Goal: Information Seeking & Learning: Compare options

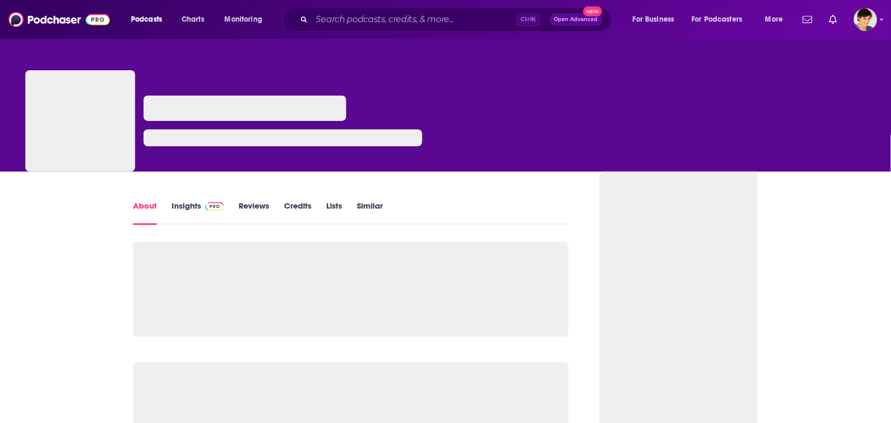
click at [376, 201] on link "Similar" at bounding box center [370, 213] width 26 height 24
click at [359, 206] on link "Similar" at bounding box center [370, 213] width 26 height 24
click at [378, 202] on link "Similar" at bounding box center [370, 213] width 26 height 24
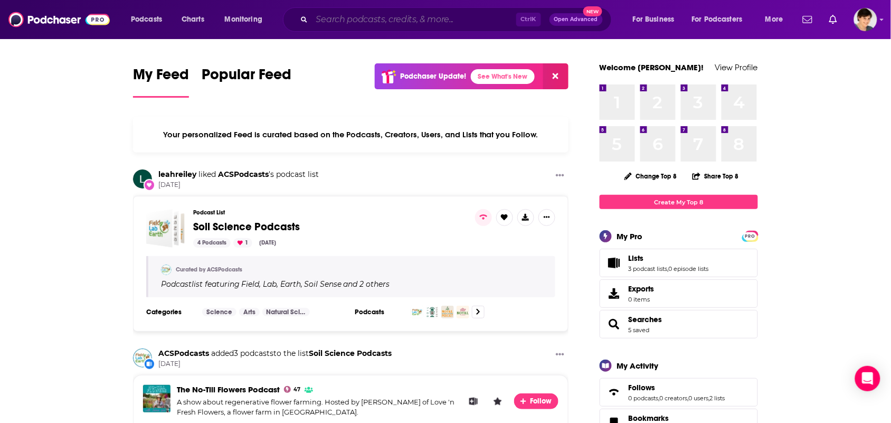
click at [429, 17] on input "Search podcasts, credits, & more..." at bounding box center [414, 19] width 204 height 17
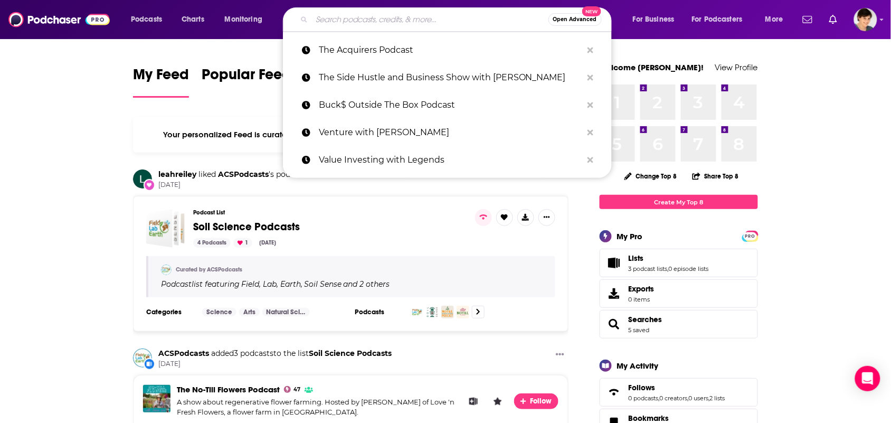
paste input "Animation Happy Hour"
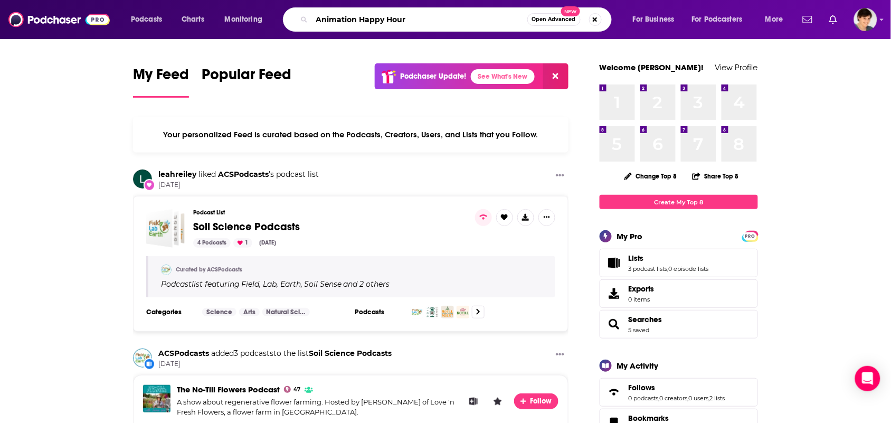
type input "Animation Happy Hour"
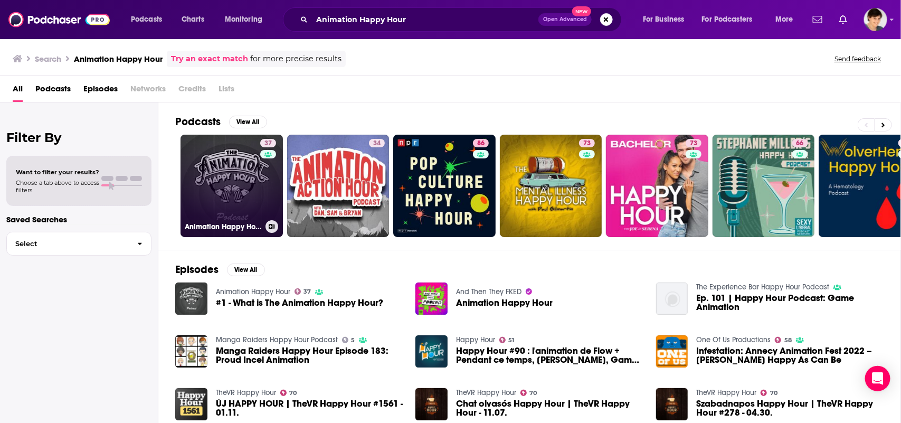
click at [203, 177] on link "37 Animation Happy Hour" at bounding box center [232, 186] width 102 height 102
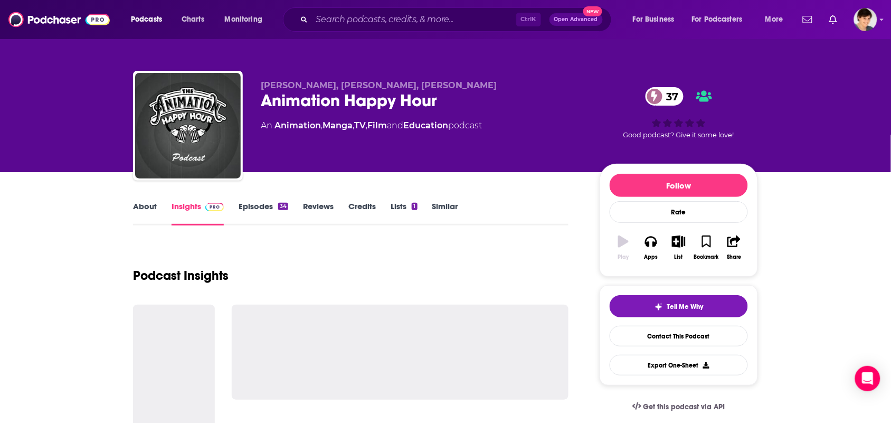
click at [439, 210] on link "Similar" at bounding box center [445, 213] width 26 height 24
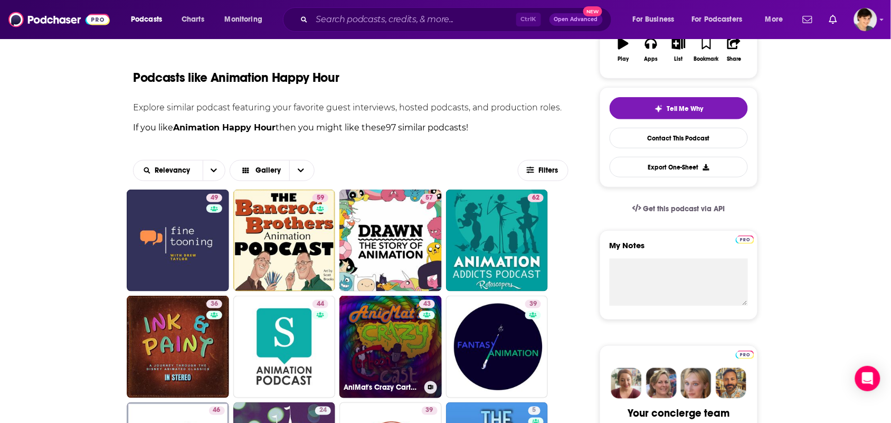
scroll to position [396, 0]
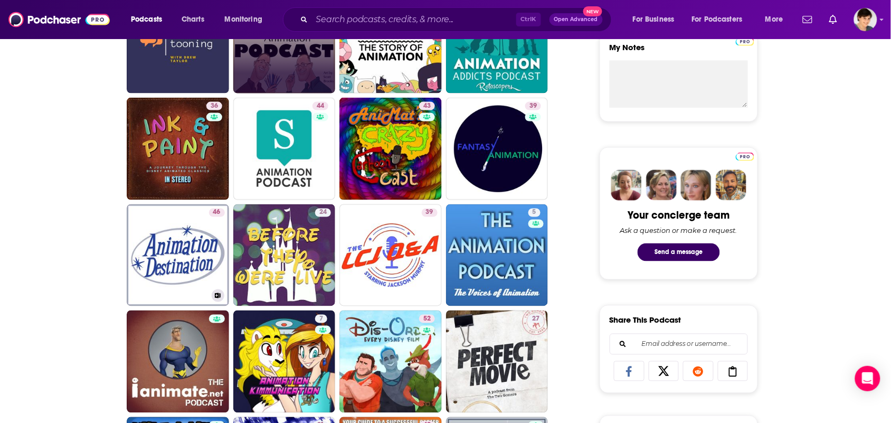
drag, startPoint x: 206, startPoint y: 252, endPoint x: 263, endPoint y: 62, distance: 198.4
click at [263, 62] on link "59" at bounding box center [284, 43] width 102 height 102
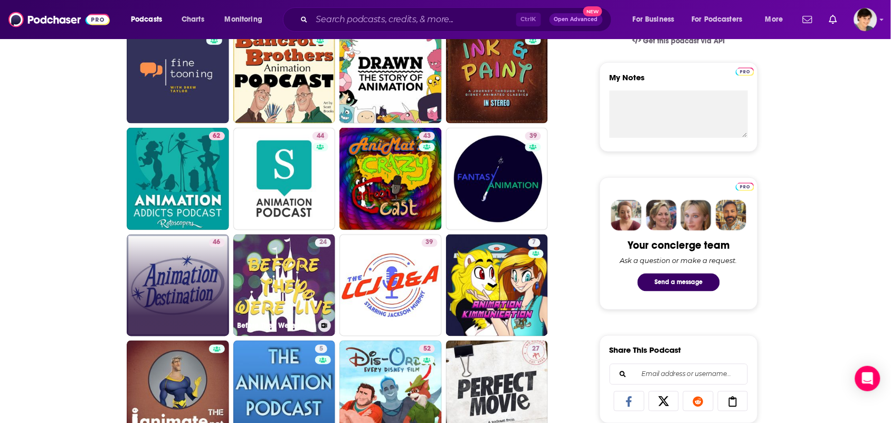
scroll to position [396, 0]
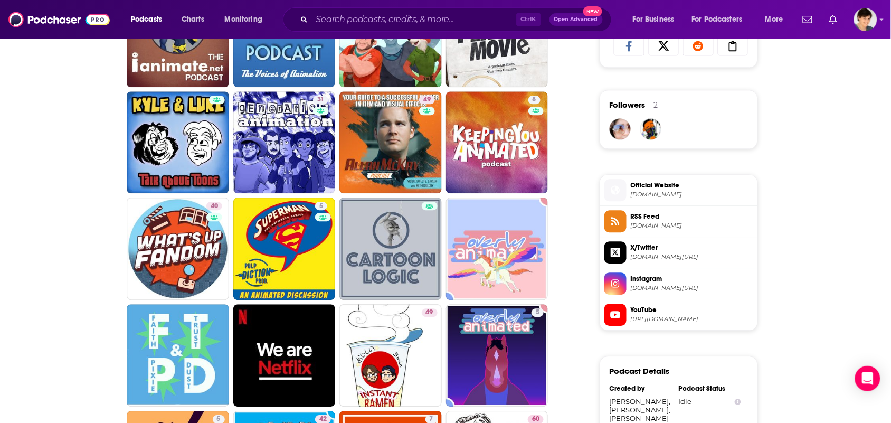
scroll to position [726, 0]
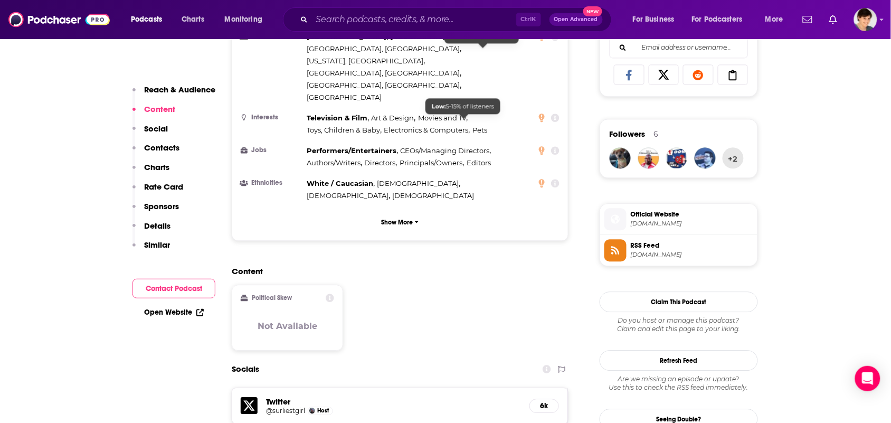
scroll to position [726, 0]
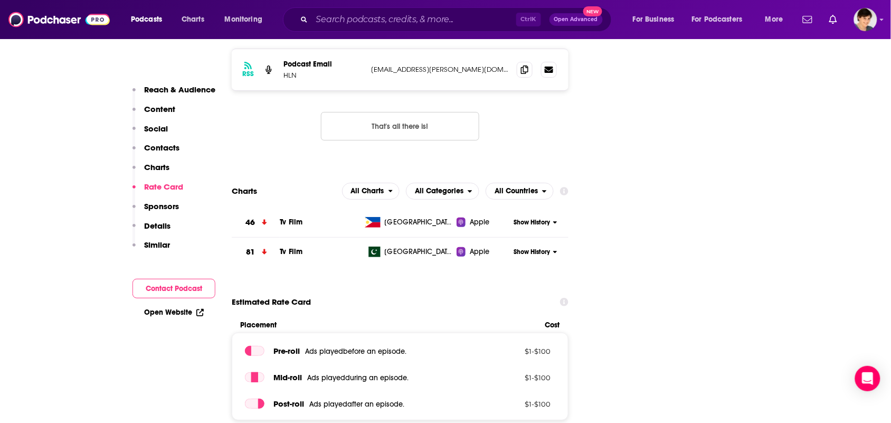
scroll to position [1386, 0]
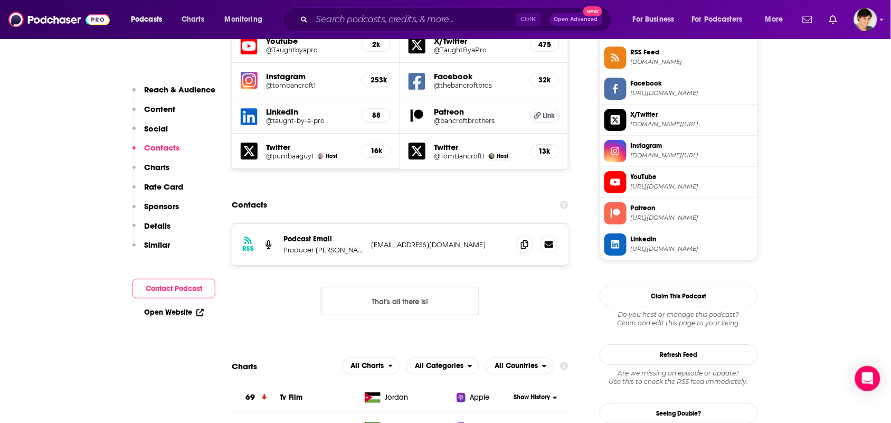
scroll to position [990, 0]
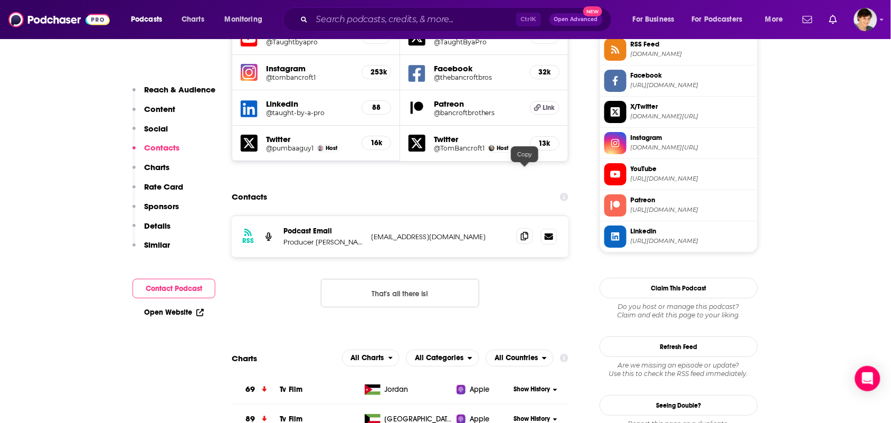
click at [524, 232] on icon at bounding box center [524, 236] width 7 height 8
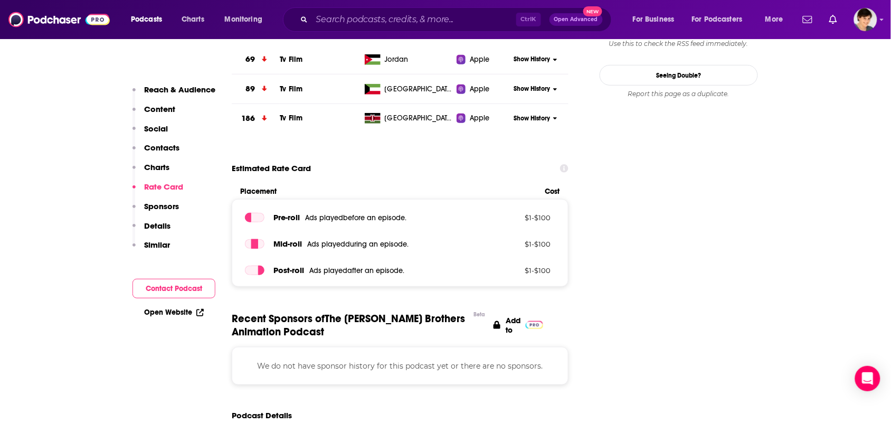
scroll to position [1584, 0]
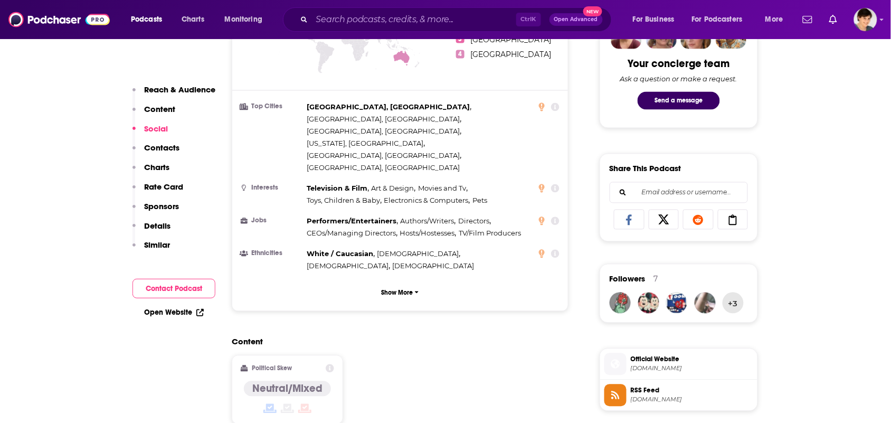
scroll to position [792, 0]
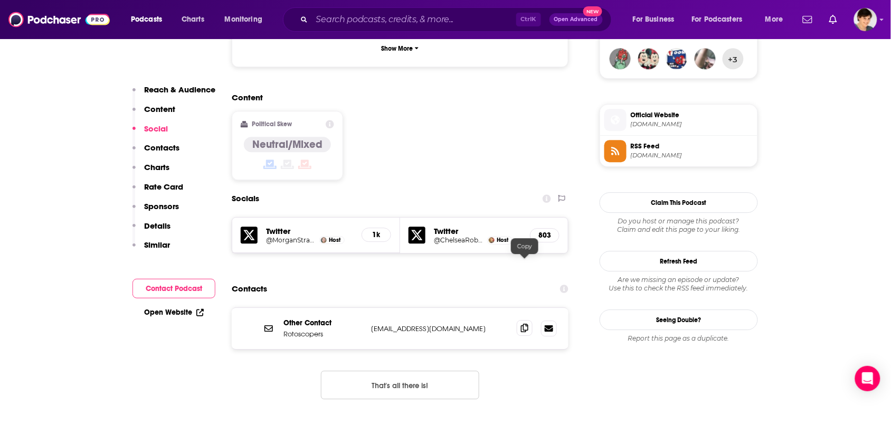
click at [525, 324] on icon at bounding box center [524, 328] width 7 height 8
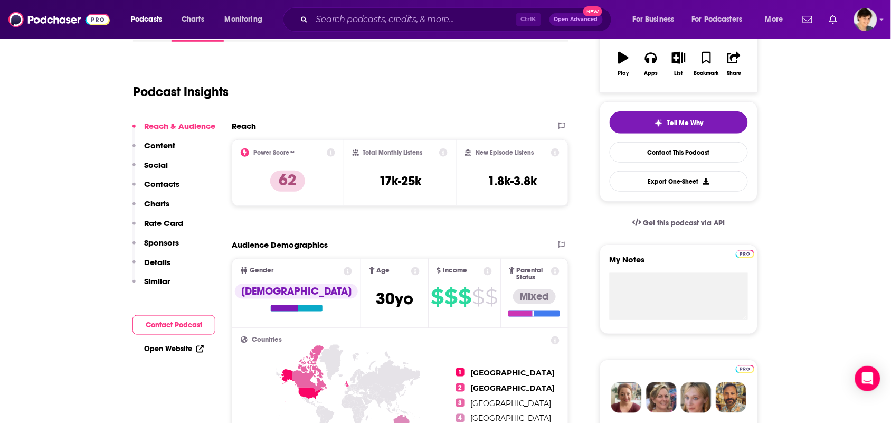
scroll to position [0, 0]
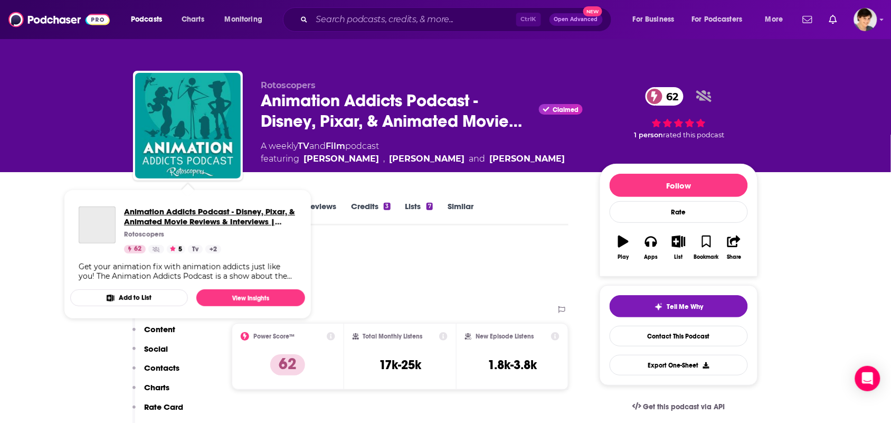
click at [141, 211] on span "Animation Addicts Podcast - Disney, Pixar, & Animated Movie Reviews & Interview…" at bounding box center [209, 221] width 171 height 30
click at [376, 258] on div "Podcast Insights" at bounding box center [346, 269] width 427 height 54
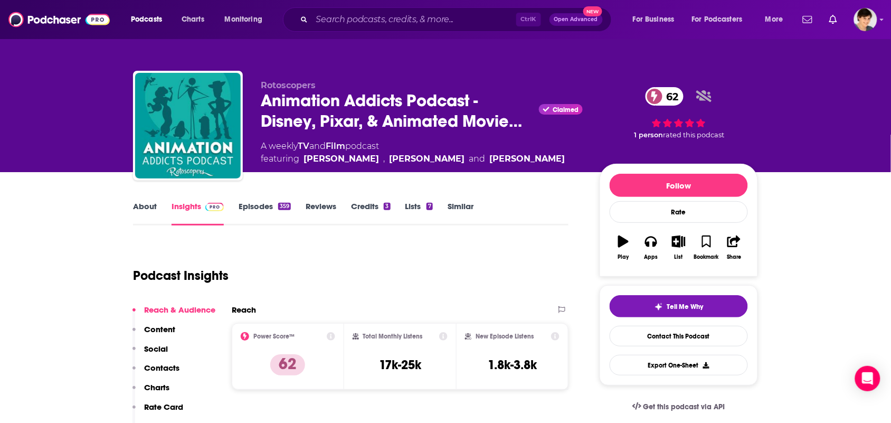
click at [141, 212] on link "About" at bounding box center [145, 213] width 24 height 24
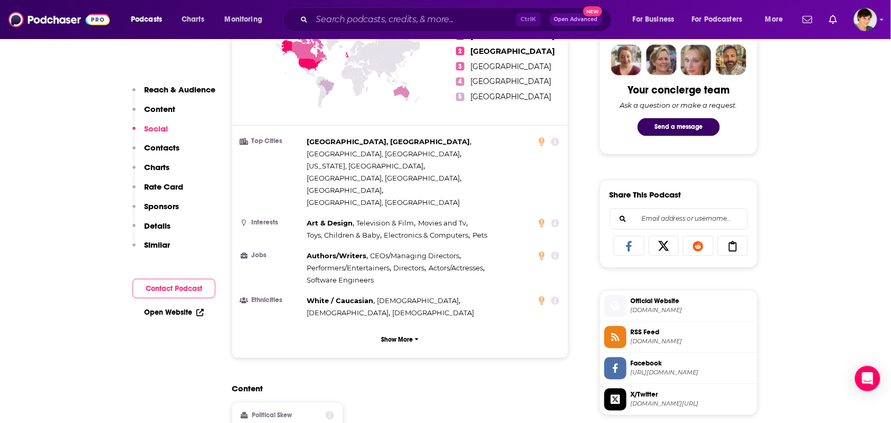
scroll to position [792, 0]
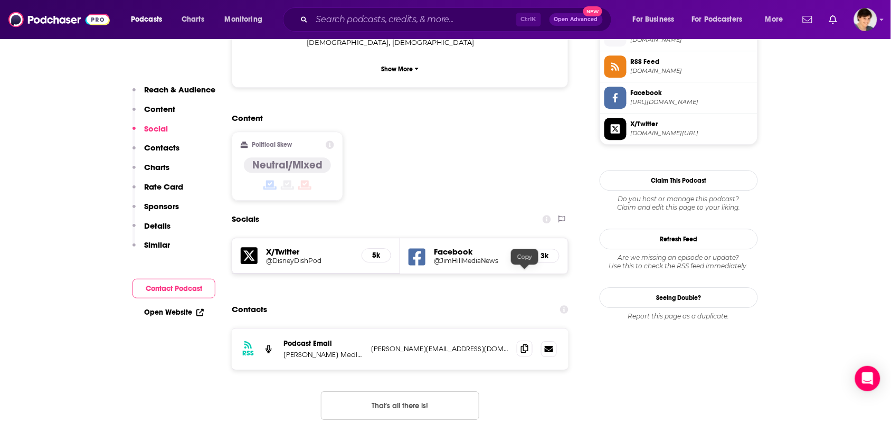
click at [529, 341] on span at bounding box center [525, 349] width 16 height 16
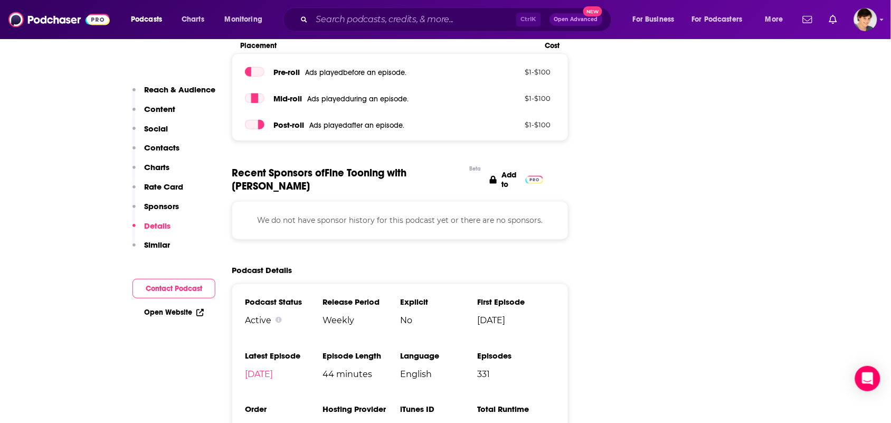
scroll to position [1386, 0]
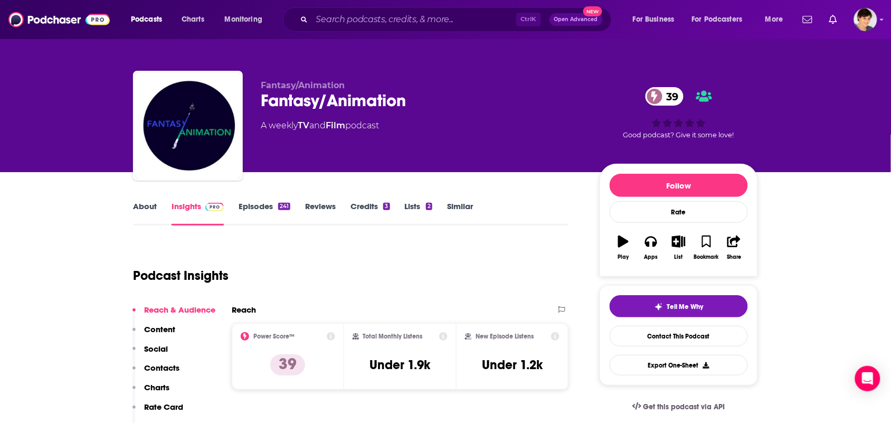
click at [155, 207] on link "About" at bounding box center [145, 213] width 24 height 24
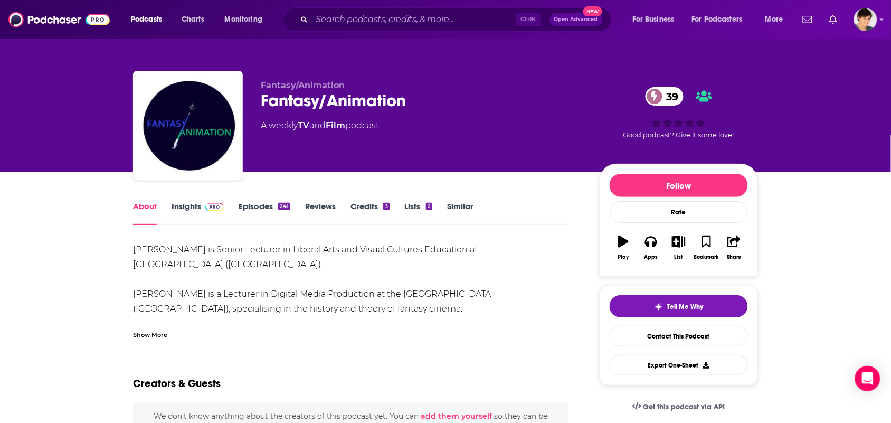
click at [194, 336] on div "Show More" at bounding box center [351, 331] width 436 height 18
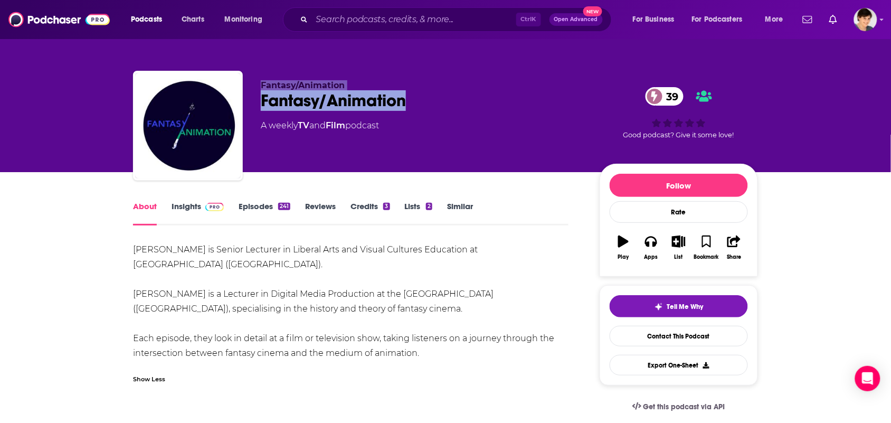
drag, startPoint x: 410, startPoint y: 95, endPoint x: 232, endPoint y: 107, distance: 178.3
click at [232, 107] on div "Fantasy/Animation Fantasy/Animation 39 A weekly TV and Film podcast 39 Good pod…" at bounding box center [445, 128] width 625 height 114
click at [418, 99] on div "Fantasy/Animation 39" at bounding box center [422, 100] width 322 height 21
click at [418, 101] on div "Fantasy/Animation 39" at bounding box center [422, 100] width 322 height 21
click at [458, 103] on div "Fantasy/Animation 39" at bounding box center [422, 100] width 322 height 21
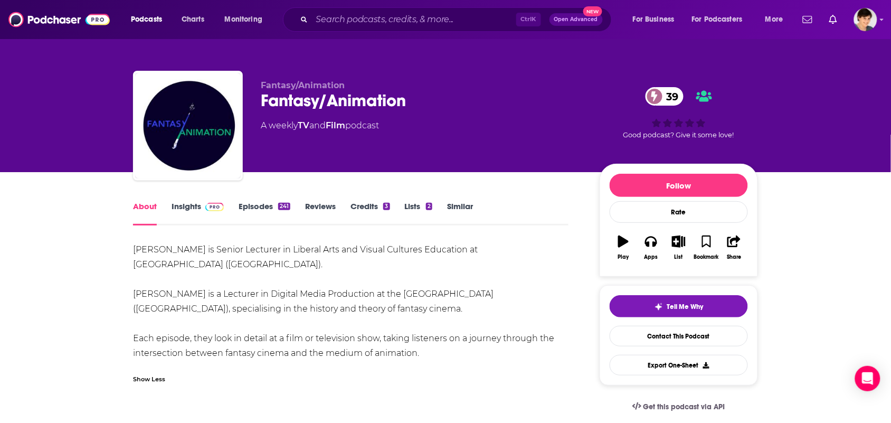
click at [420, 162] on div "Fantasy/Animation Fantasy/Animation 39 A weekly TV and Film podcast" at bounding box center [422, 122] width 322 height 84
drag, startPoint x: 428, startPoint y: 98, endPoint x: 258, endPoint y: 103, distance: 170.1
click at [258, 103] on div "Fantasy/Animation Fantasy/Animation 39 A weekly TV and Film podcast 39 Good pod…" at bounding box center [445, 128] width 625 height 114
copy h1 "Fantasy/Animation"
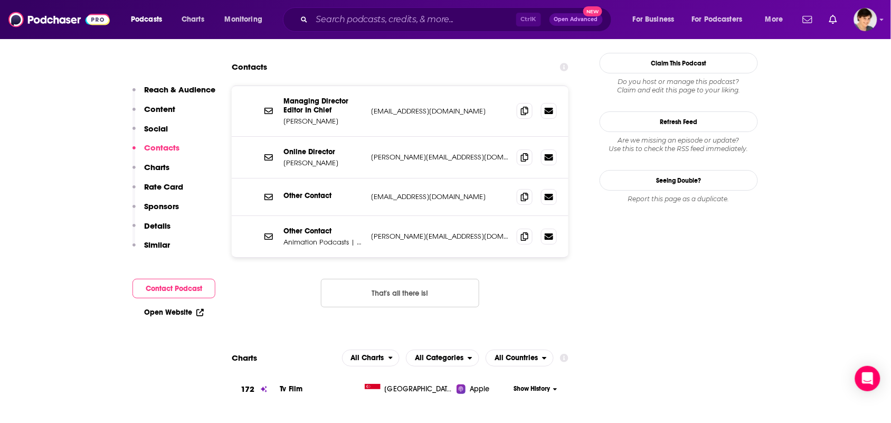
scroll to position [990, 0]
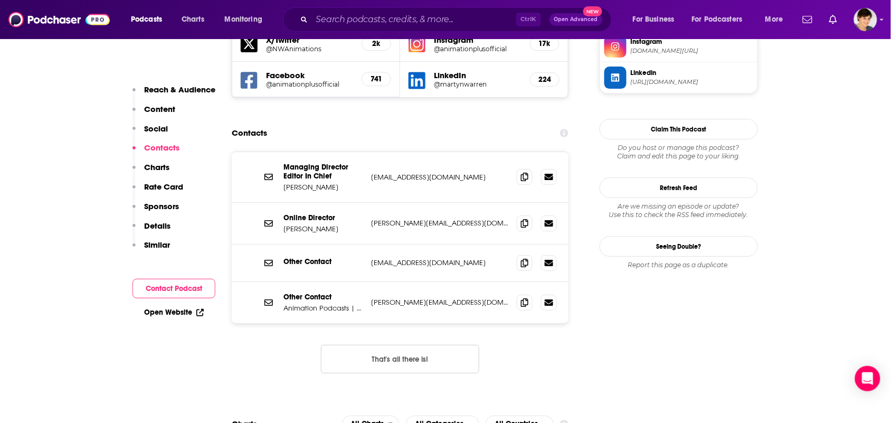
click at [524, 152] on div "Managing Director Editor In Chief [PERSON_NAME] [PERSON_NAME][EMAIL_ADDRESS][DO…" at bounding box center [400, 177] width 337 height 51
click at [524, 110] on div at bounding box center [525, 106] width 9 height 9
click at [524, 172] on icon at bounding box center [524, 176] width 7 height 8
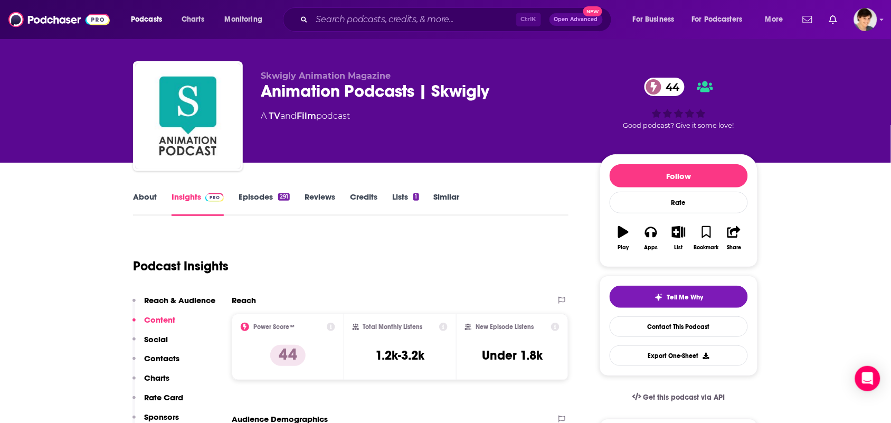
scroll to position [0, 0]
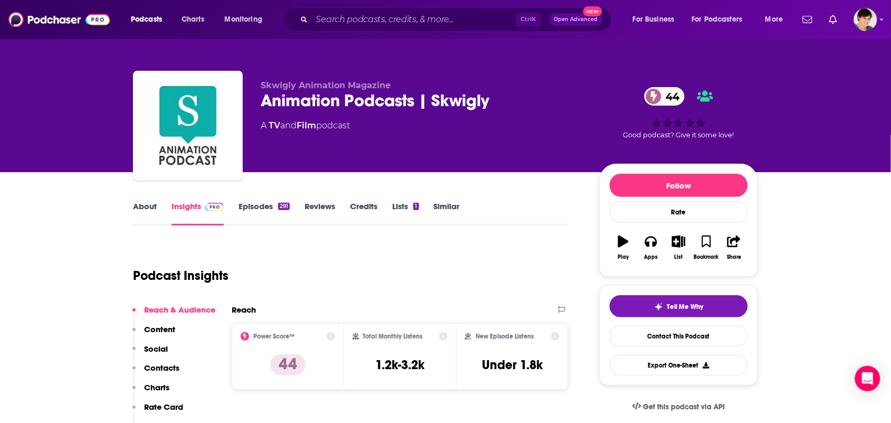
click at [140, 217] on link "About" at bounding box center [145, 213] width 24 height 24
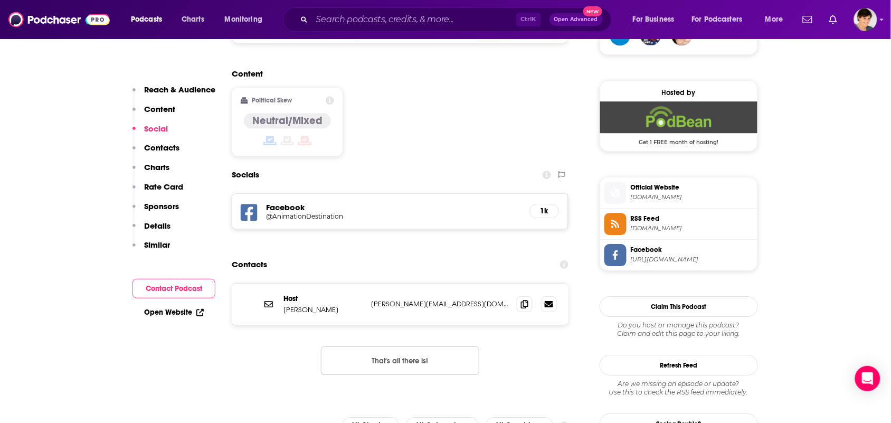
scroll to position [924, 0]
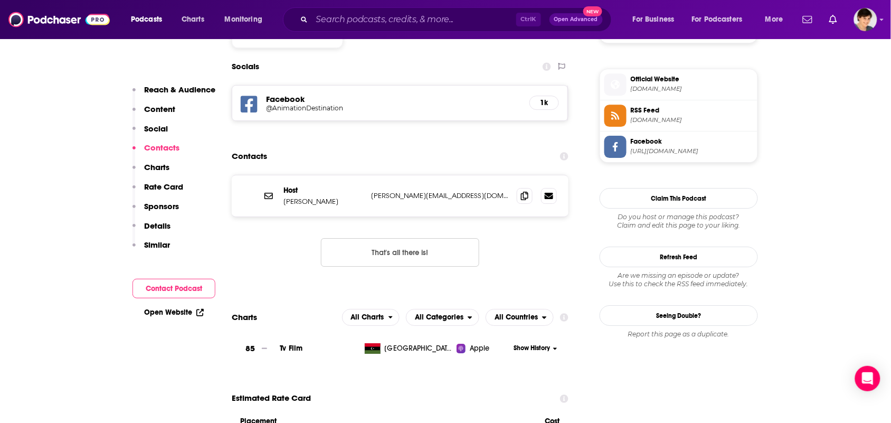
click at [516, 175] on div "Host Brandon Jones brandon@animationdestination.com brandon@animationdestinatio…" at bounding box center [400, 195] width 337 height 41
click at [523, 191] on icon at bounding box center [524, 195] width 7 height 8
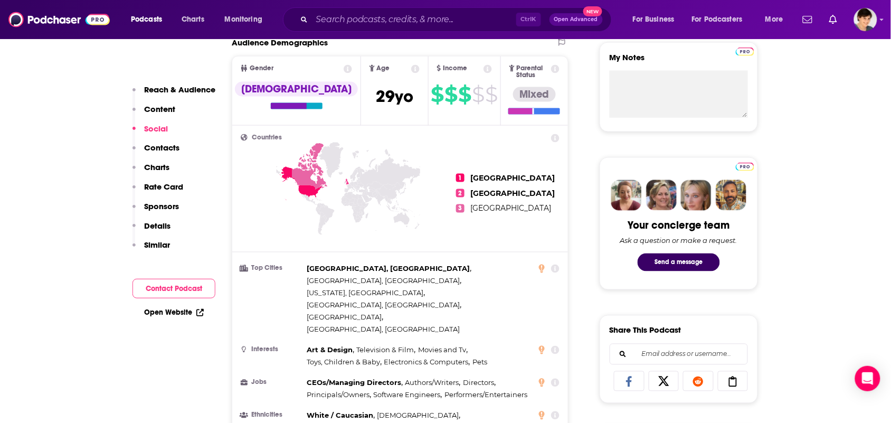
scroll to position [0, 0]
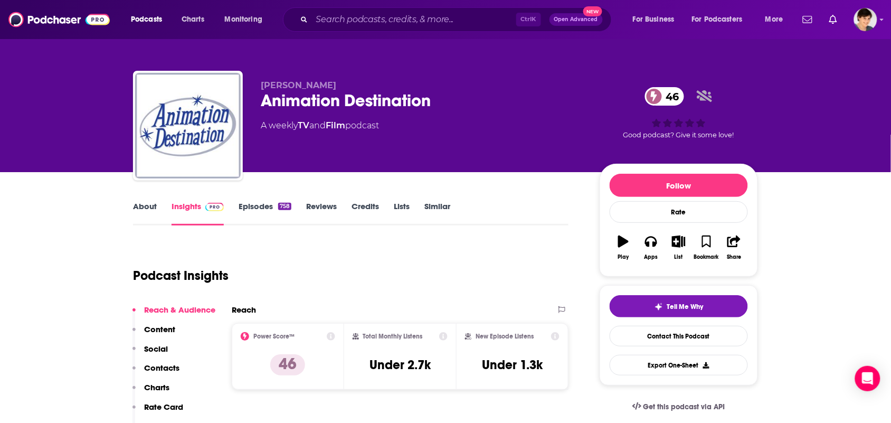
click at [145, 215] on link "About" at bounding box center [145, 213] width 24 height 24
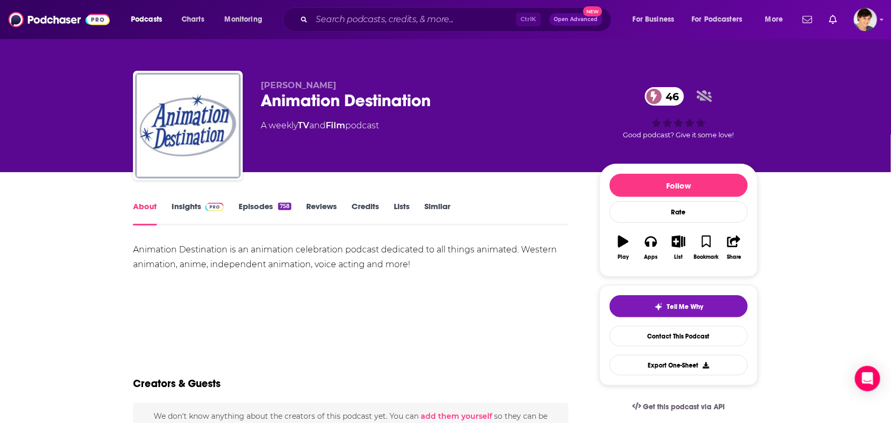
click at [245, 204] on link "Episodes 758" at bounding box center [265, 213] width 53 height 24
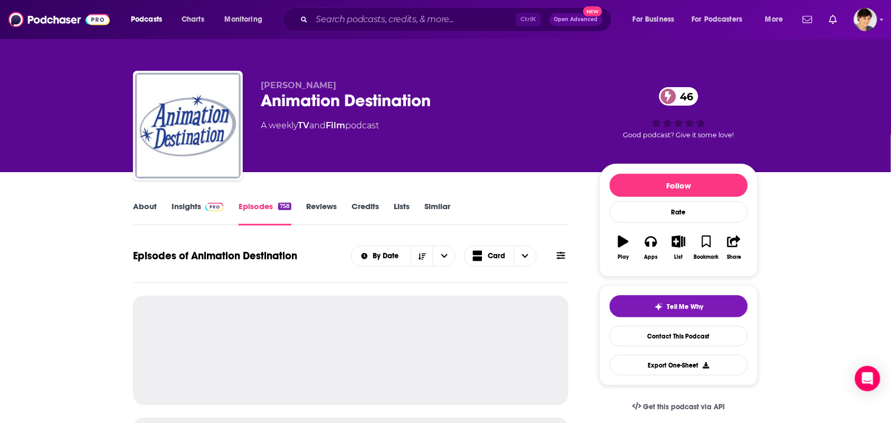
click at [194, 206] on link "Insights" at bounding box center [198, 213] width 52 height 24
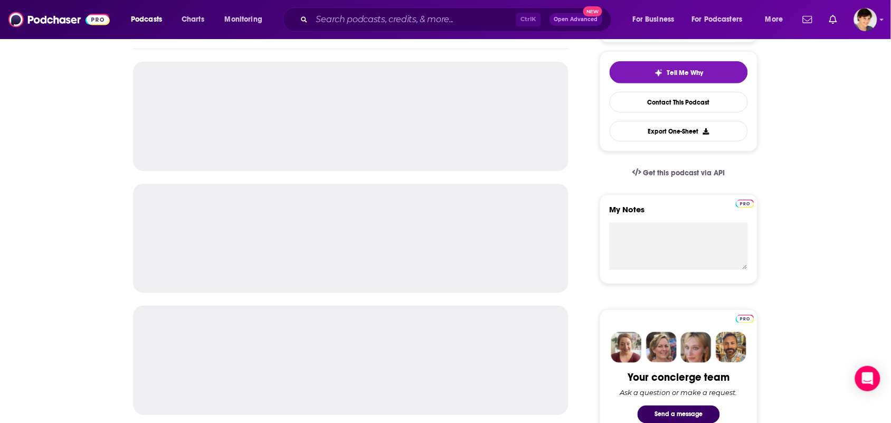
scroll to position [330, 0]
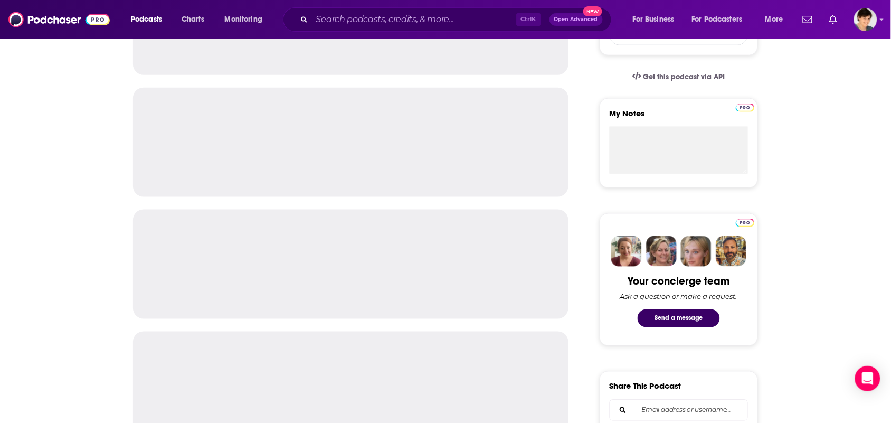
click at [408, 233] on div at bounding box center [351, 264] width 436 height 109
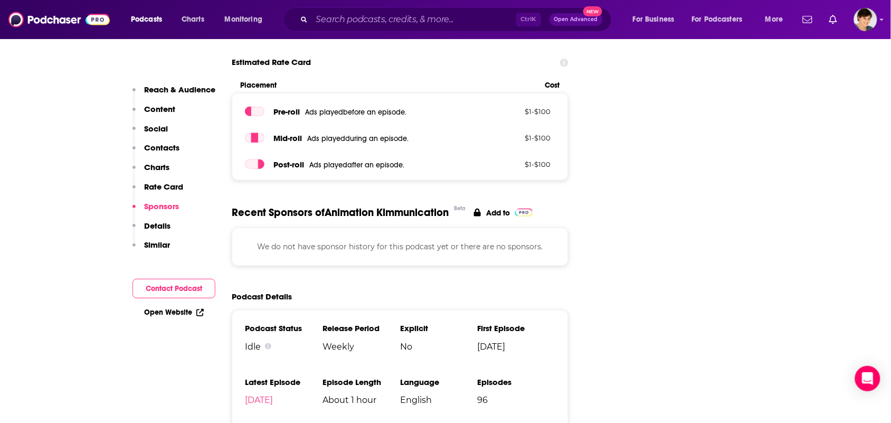
scroll to position [1650, 0]
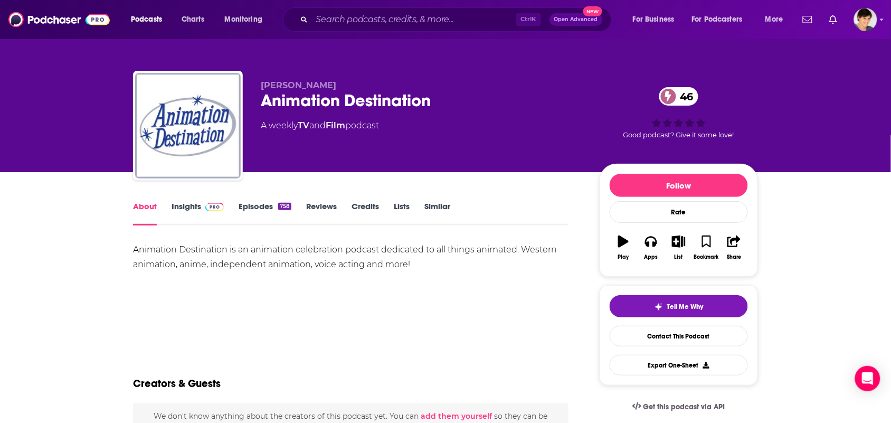
click at [184, 214] on link "Insights" at bounding box center [198, 213] width 52 height 24
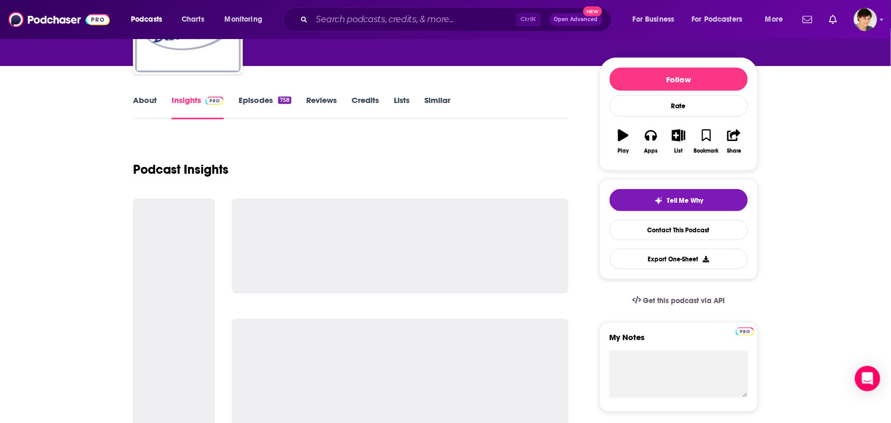
scroll to position [396, 0]
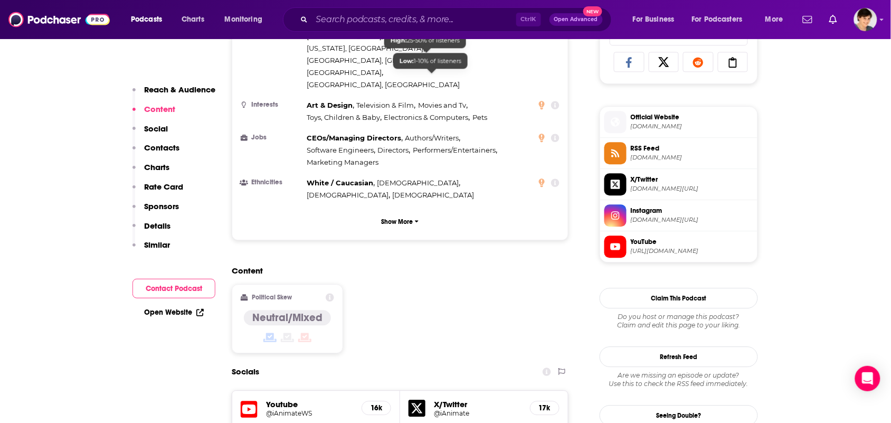
scroll to position [858, 0]
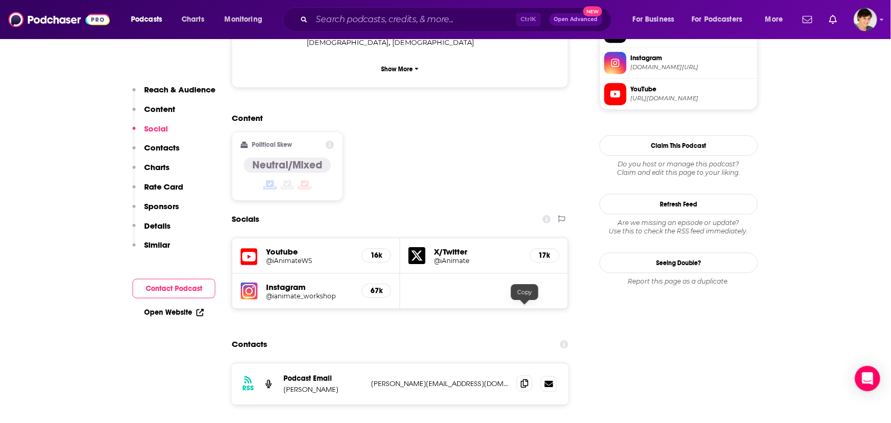
click at [523, 379] on icon at bounding box center [524, 383] width 7 height 8
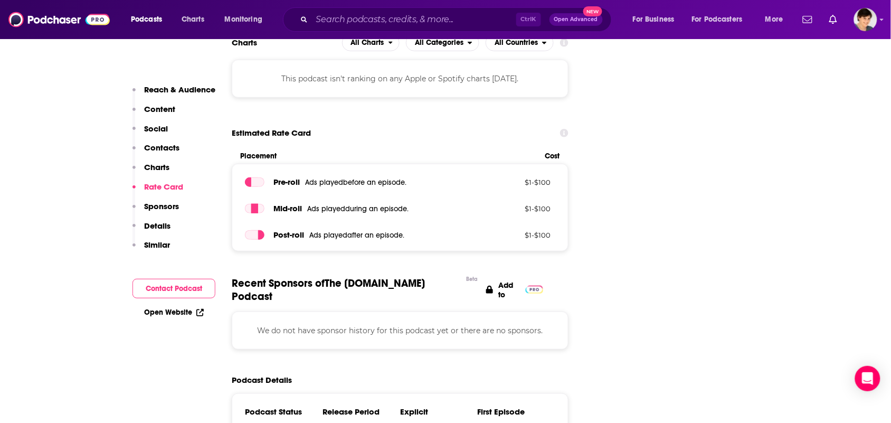
scroll to position [1452, 0]
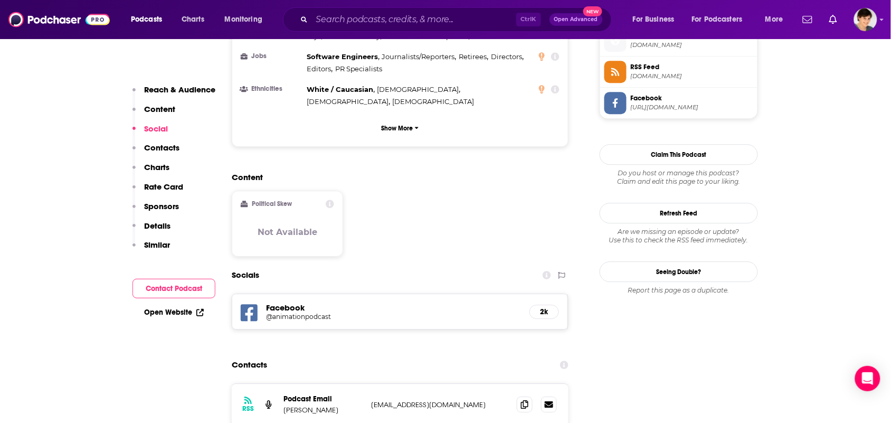
scroll to position [792, 0]
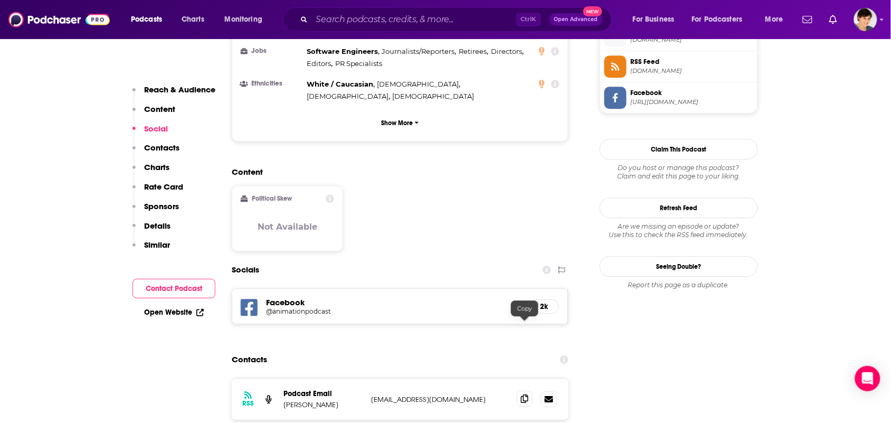
click at [521, 394] on icon at bounding box center [524, 398] width 7 height 8
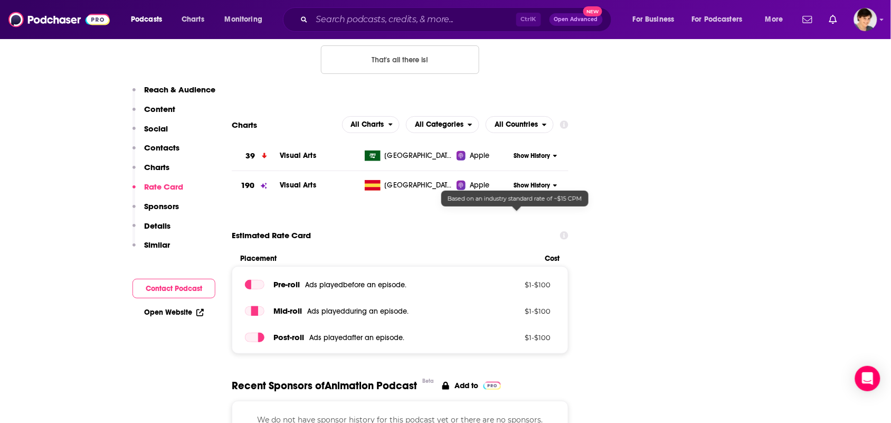
scroll to position [1452, 0]
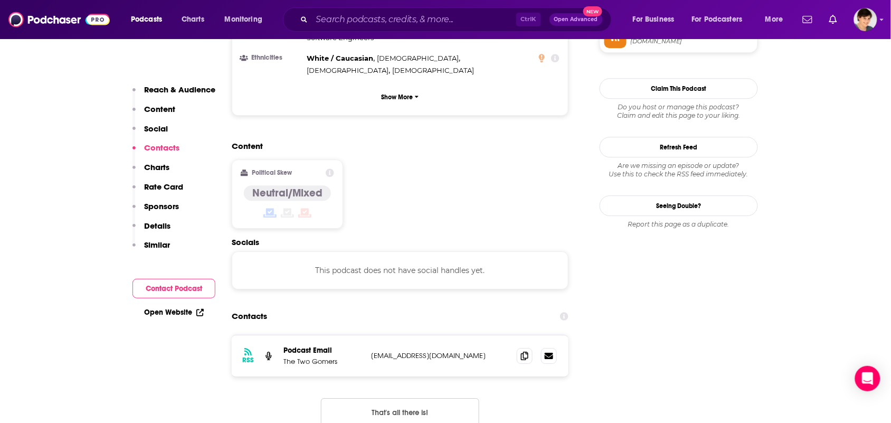
scroll to position [990, 0]
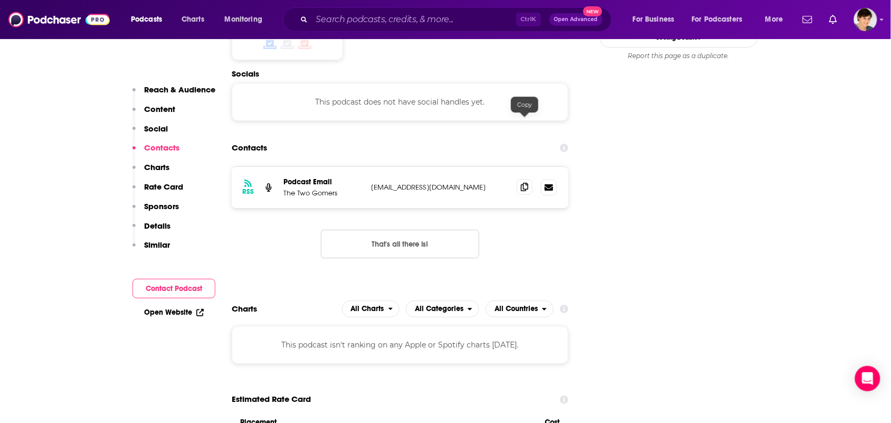
click at [524, 183] on icon at bounding box center [524, 187] width 7 height 8
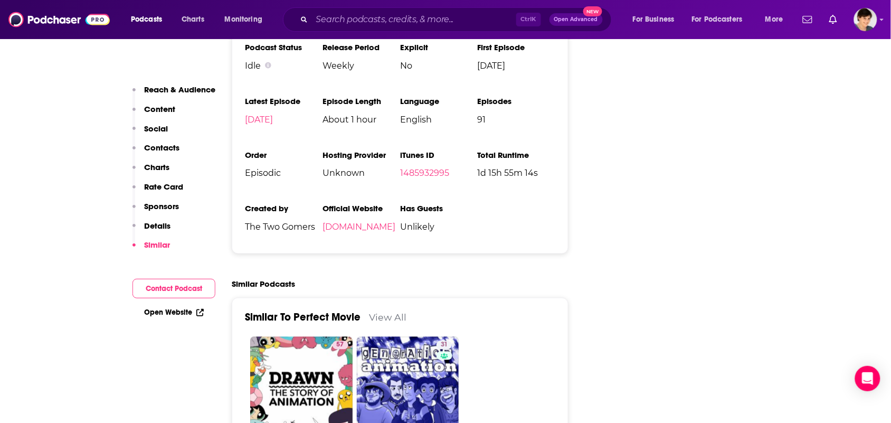
scroll to position [1518, 0]
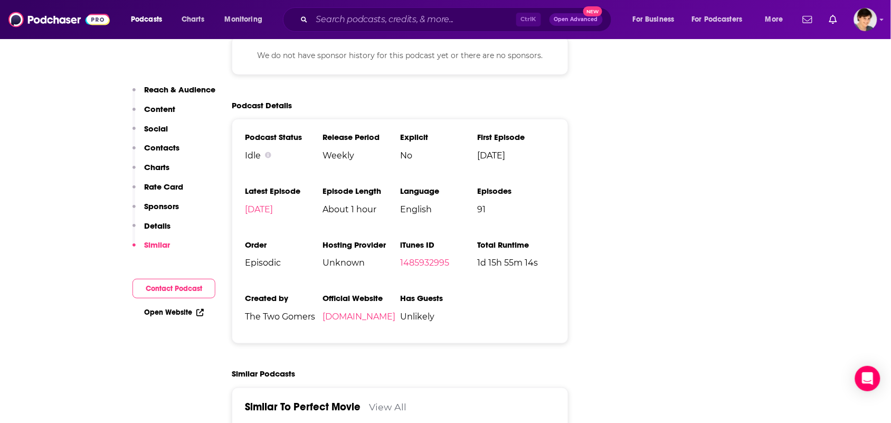
click at [441, 33] on div "Podcasts Charts Monitoring Ctrl K Open Advanced New For Business For Podcasters…" at bounding box center [445, 19] width 891 height 39
click at [434, 26] on input "Search podcasts, credits, & more..." at bounding box center [414, 19] width 204 height 17
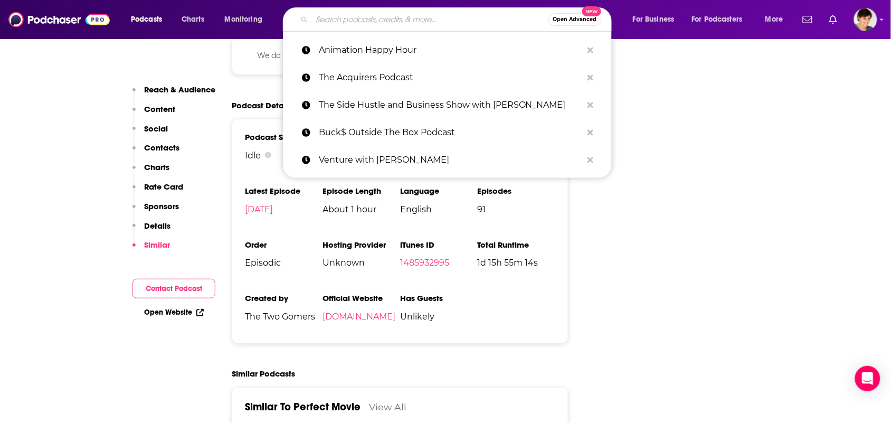
paste input "perfectmoviepodcast@gmail.com"
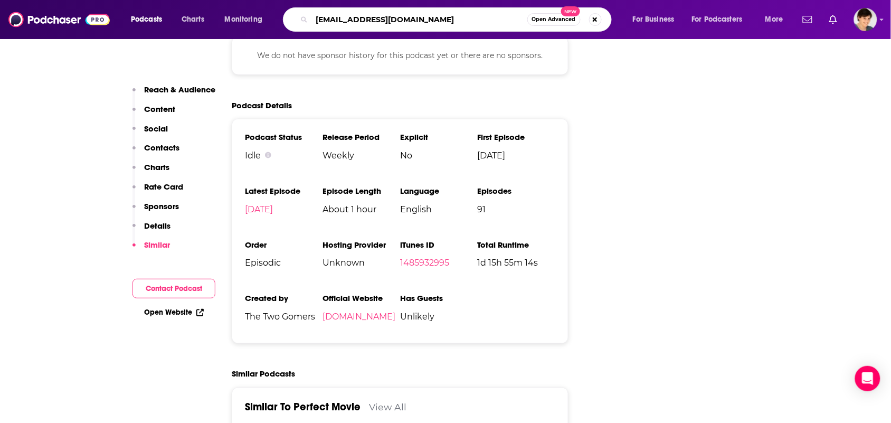
click at [431, 22] on input "perfectmoviepodcast@gmail.com" at bounding box center [419, 19] width 215 height 17
paste input "The Filmmakers Podcast"
type input "The Filmmakers Podcast"
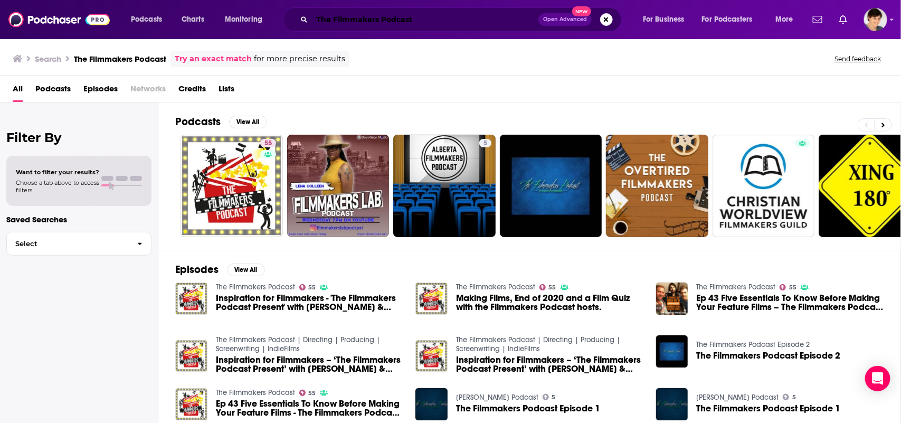
click at [457, 13] on input "The Filmmakers Podcast" at bounding box center [425, 19] width 226 height 17
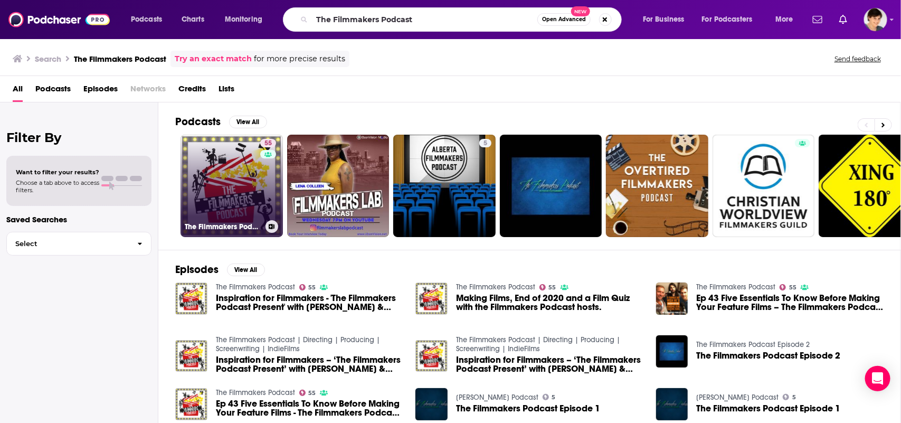
click at [245, 164] on link "55 The Filmmakers Podcast" at bounding box center [232, 186] width 102 height 102
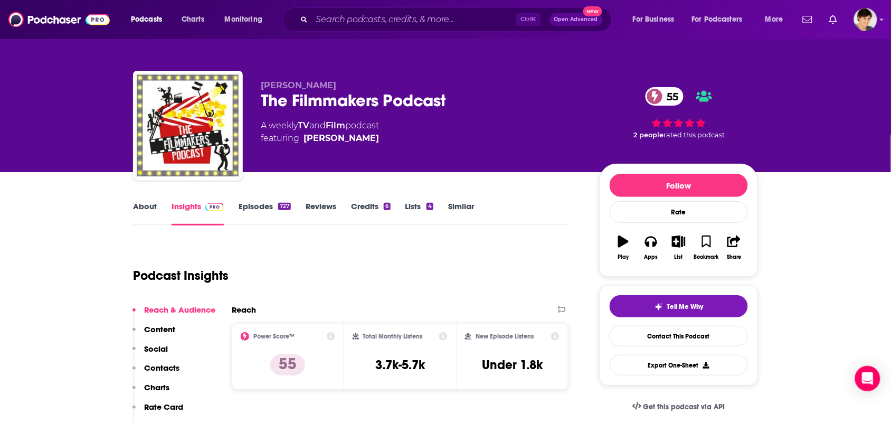
click at [460, 200] on div "About Insights Episodes 727 Reviews Credits 6 Lists 4 Similar" at bounding box center [351, 213] width 436 height 26
click at [458, 209] on link "Similar" at bounding box center [461, 213] width 26 height 24
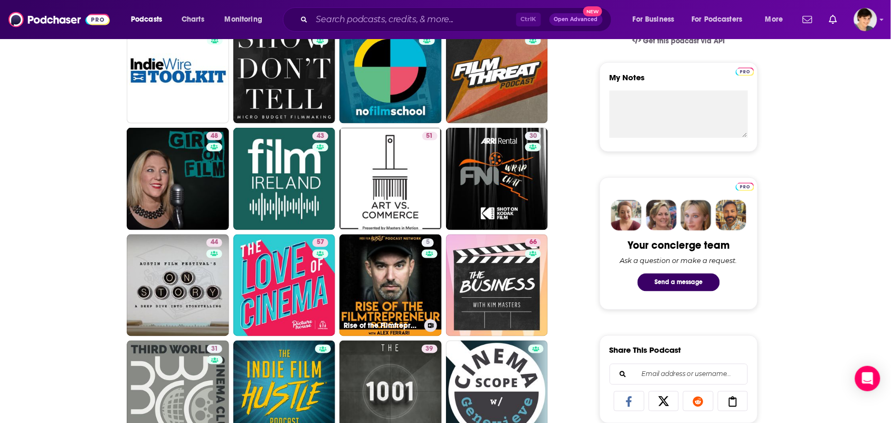
scroll to position [462, 0]
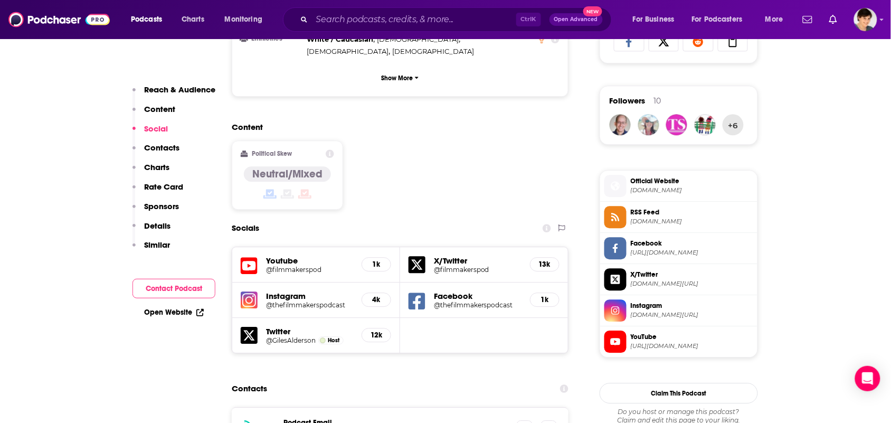
scroll to position [924, 0]
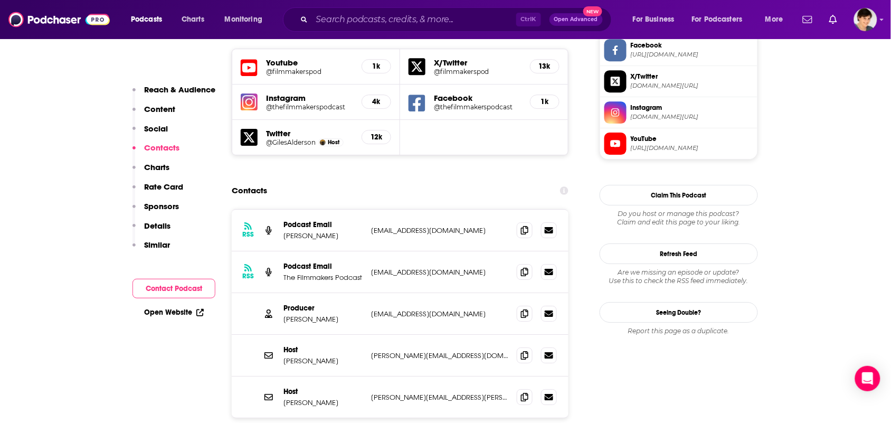
click at [515, 210] on div "RSS Podcast Email Giles Alderson thefilmmakerspodcast@gmail.com thefilmmakerspo…" at bounding box center [400, 231] width 337 height 42
click at [518, 222] on span at bounding box center [525, 230] width 16 height 16
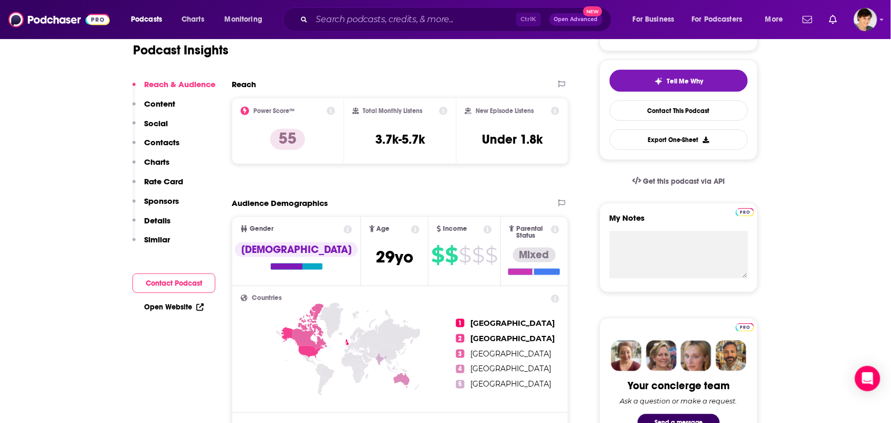
scroll to position [0, 0]
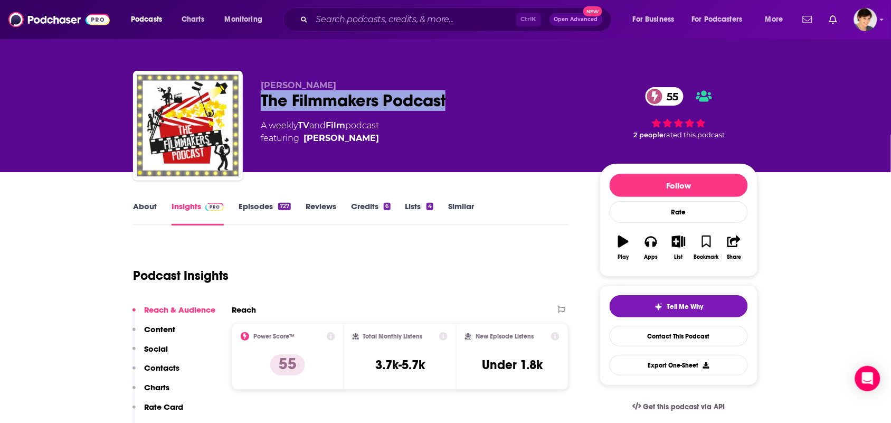
drag, startPoint x: 463, startPoint y: 107, endPoint x: 270, endPoint y: 75, distance: 195.4
click at [263, 101] on div "The Filmmakers Podcast 55" at bounding box center [422, 100] width 322 height 21
copy h2 "The Filmmakers Podcast"
drag, startPoint x: 341, startPoint y: 83, endPoint x: 268, endPoint y: 56, distance: 77.2
click at [247, 90] on div "Giles Alderson The Filmmakers Podcast 55 A weekly TV and Film podcast featuring…" at bounding box center [445, 128] width 625 height 114
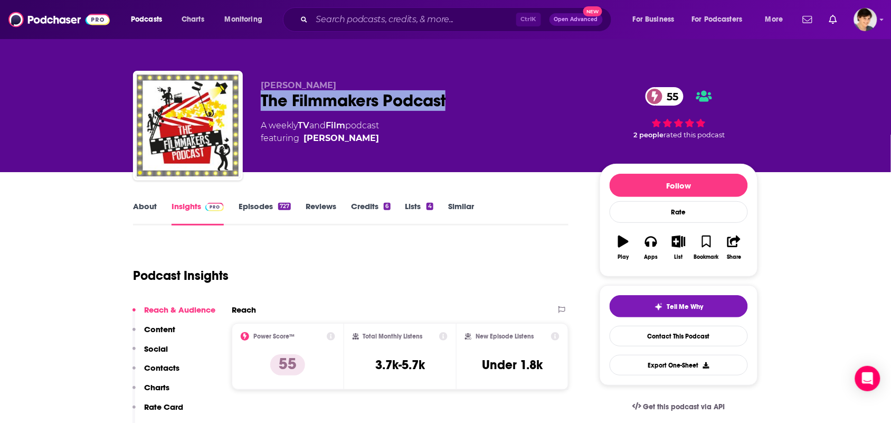
copy span "Giles Alderson"
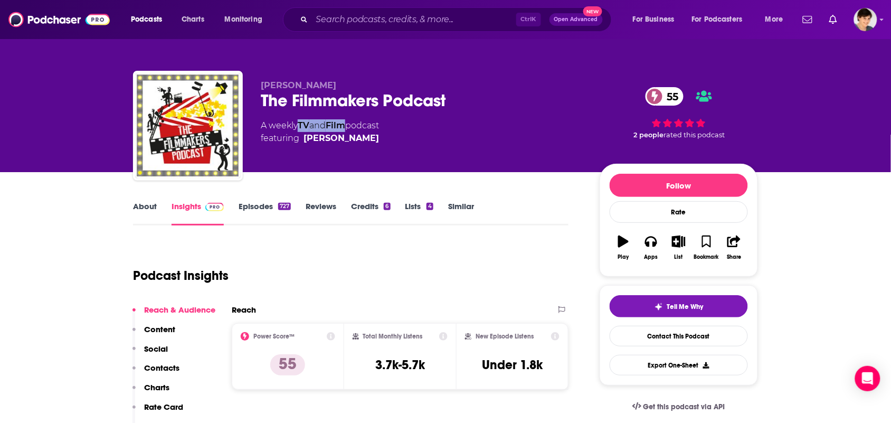
drag, startPoint x: 352, startPoint y: 128, endPoint x: 302, endPoint y: 127, distance: 49.6
click at [302, 127] on div "A weekly TV and Film podcast featuring Giles Alderson" at bounding box center [320, 131] width 118 height 25
copy div "TV and Film"
click at [141, 213] on link "About" at bounding box center [145, 213] width 24 height 24
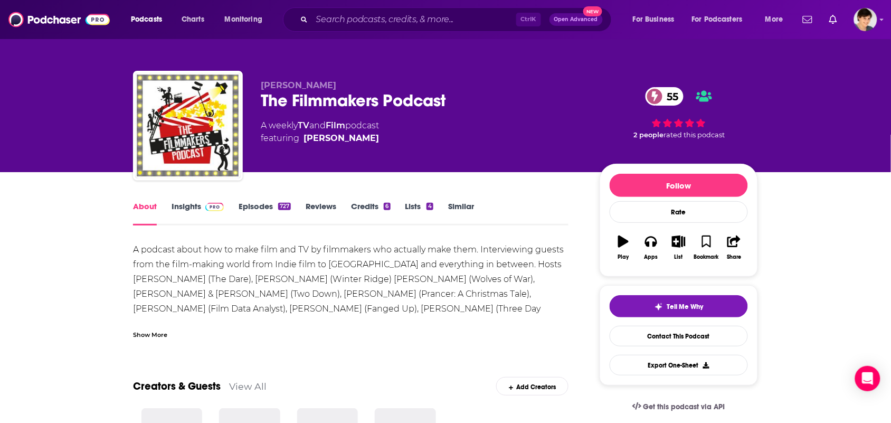
click at [144, 333] on div "Show More" at bounding box center [150, 334] width 34 height 10
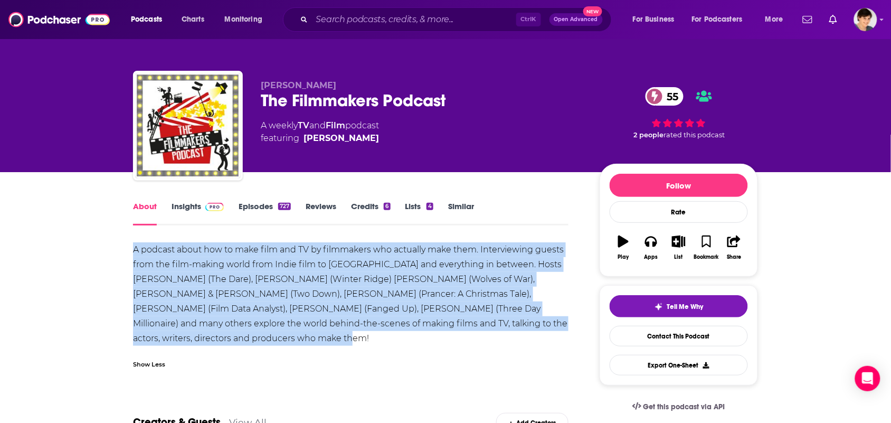
drag, startPoint x: 213, startPoint y: 338, endPoint x: 115, endPoint y: 243, distance: 137.0
copy div "A podcast about how to make film and TV by filmmakers who actually make them. I…"
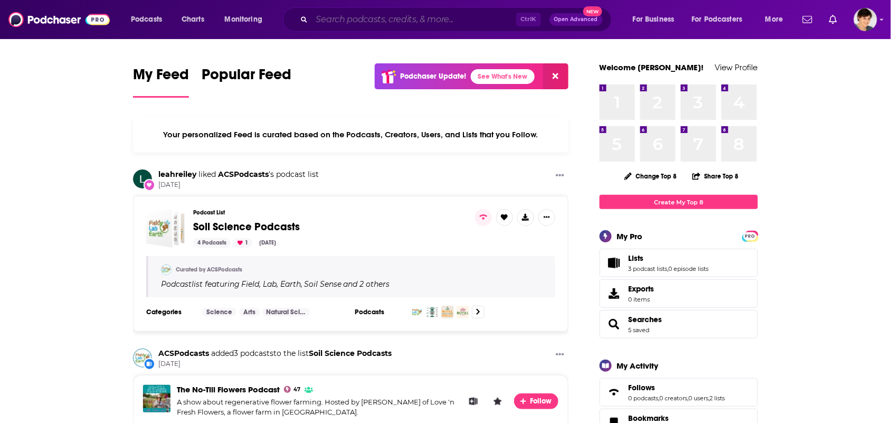
click at [323, 24] on input "Search podcasts, credits, & more..." at bounding box center [414, 19] width 204 height 17
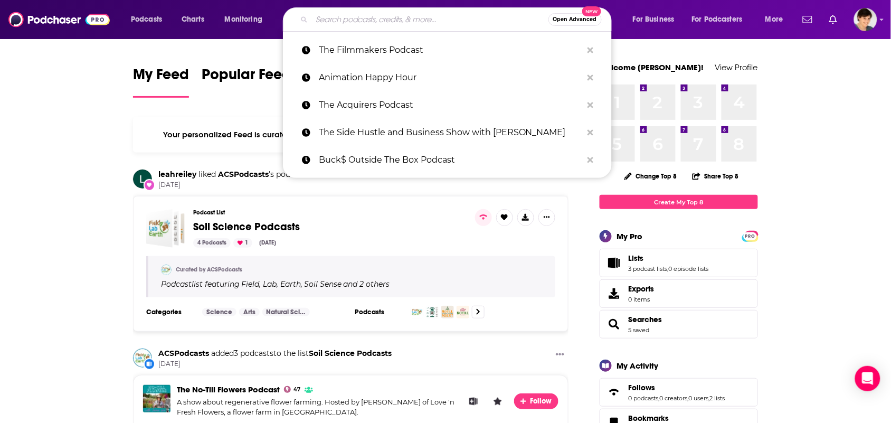
paste input "Frames Per Second Podcast"
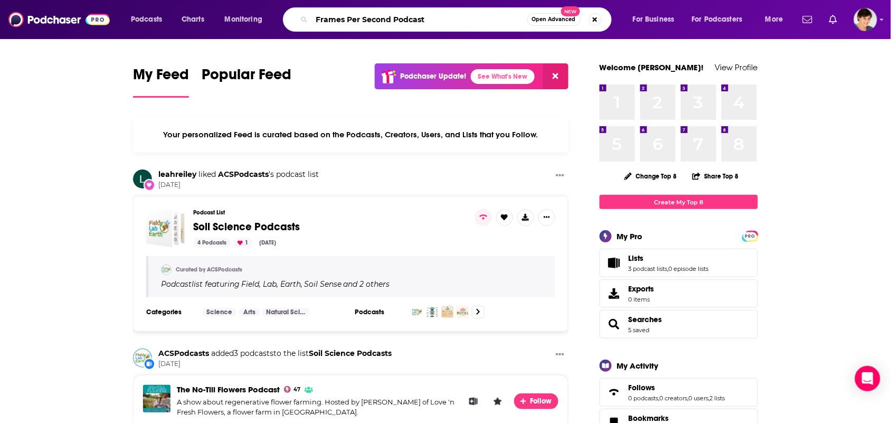
type input "Frames Per Second Podcast"
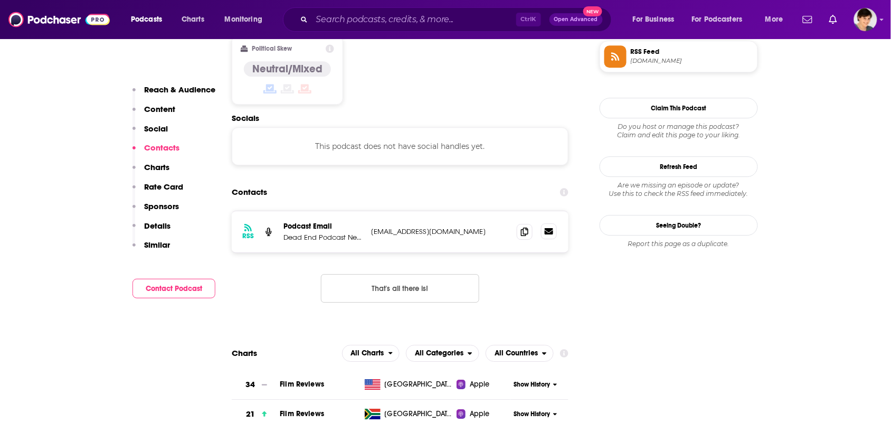
scroll to position [858, 0]
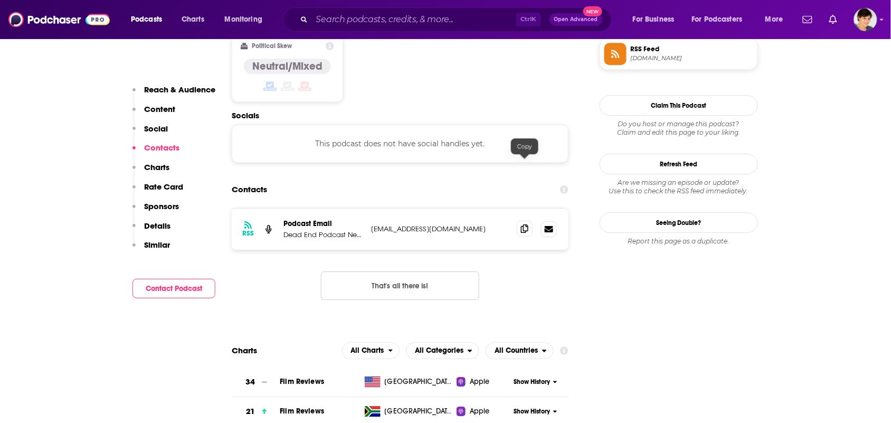
click at [528, 224] on icon at bounding box center [524, 228] width 7 height 8
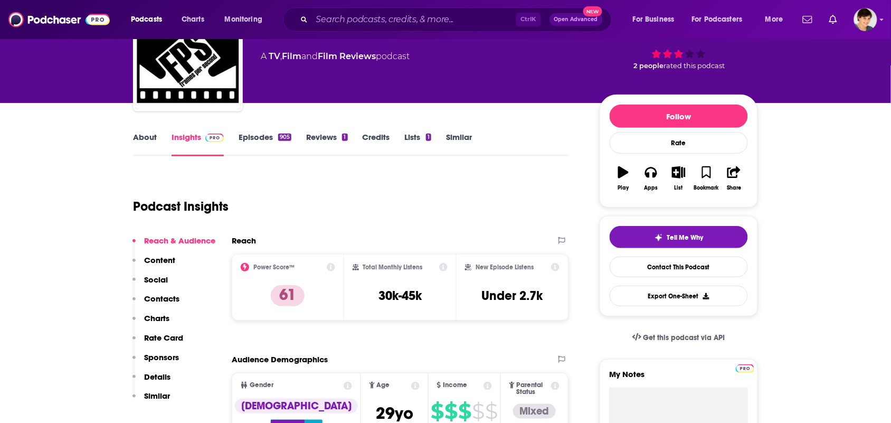
scroll to position [0, 0]
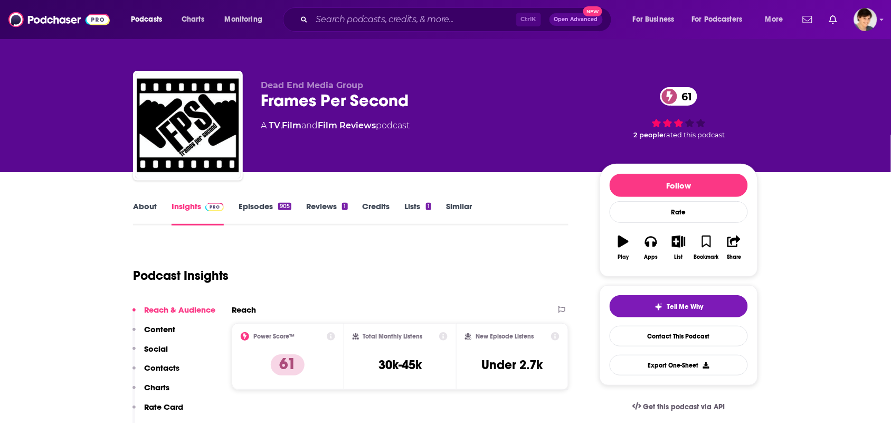
click at [259, 213] on link "Episodes 905" at bounding box center [265, 213] width 53 height 24
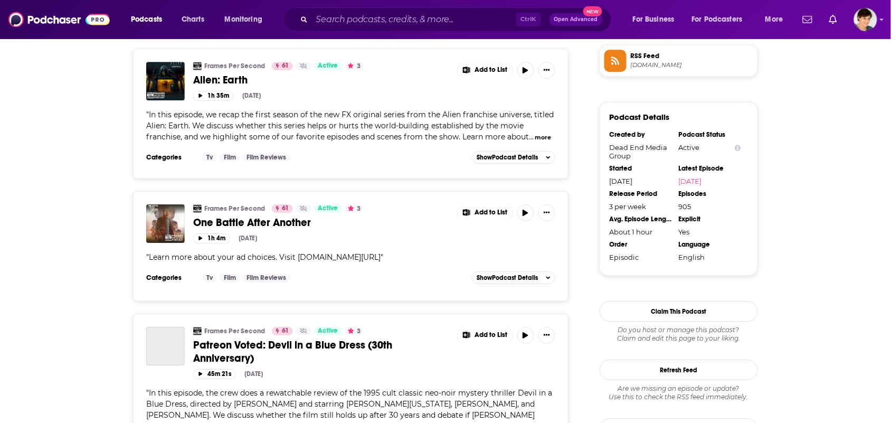
scroll to position [990, 0]
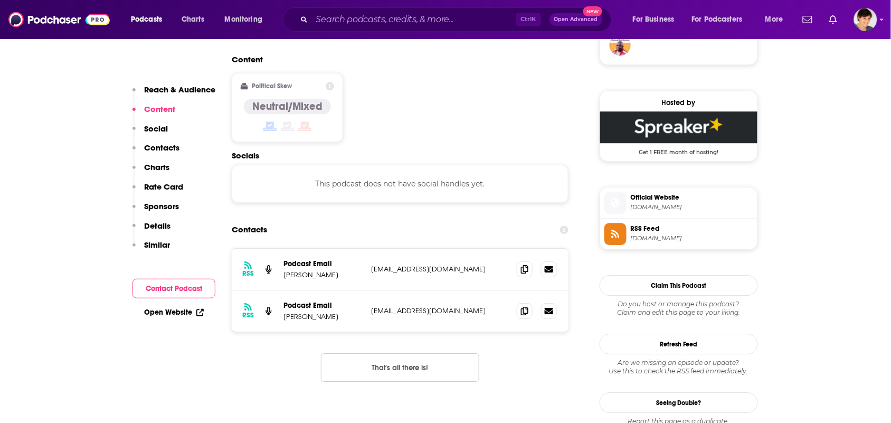
scroll to position [924, 0]
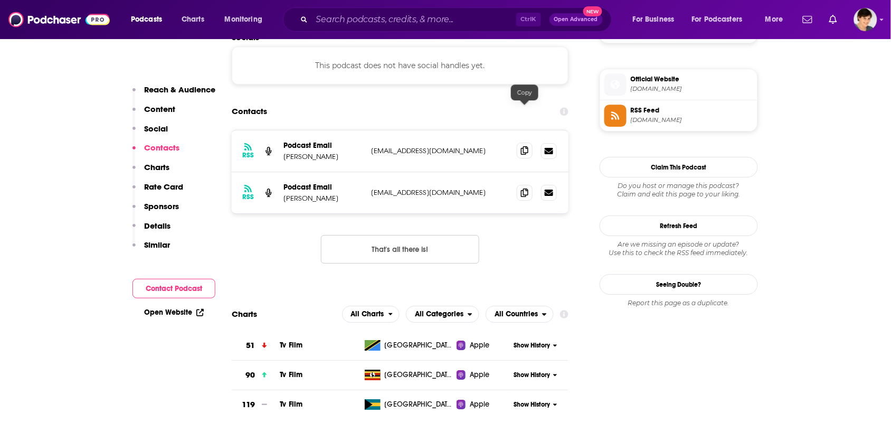
click at [517, 143] on span at bounding box center [525, 151] width 16 height 16
click at [522, 143] on span at bounding box center [525, 151] width 16 height 16
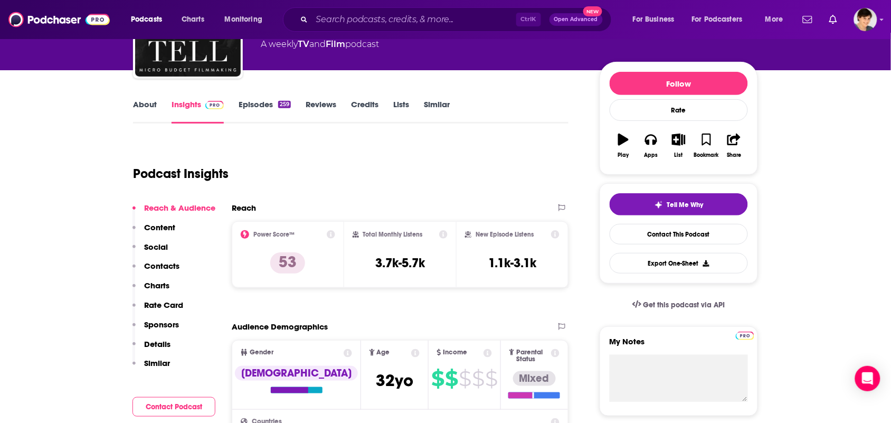
scroll to position [0, 0]
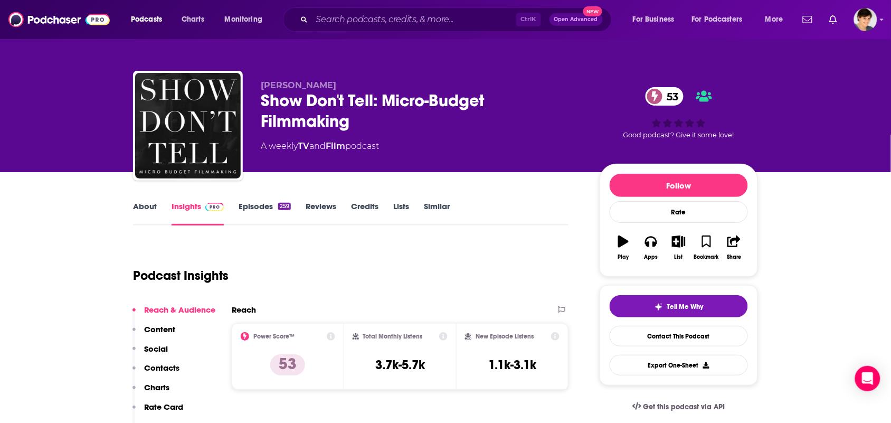
click at [138, 210] on link "About" at bounding box center [145, 213] width 24 height 24
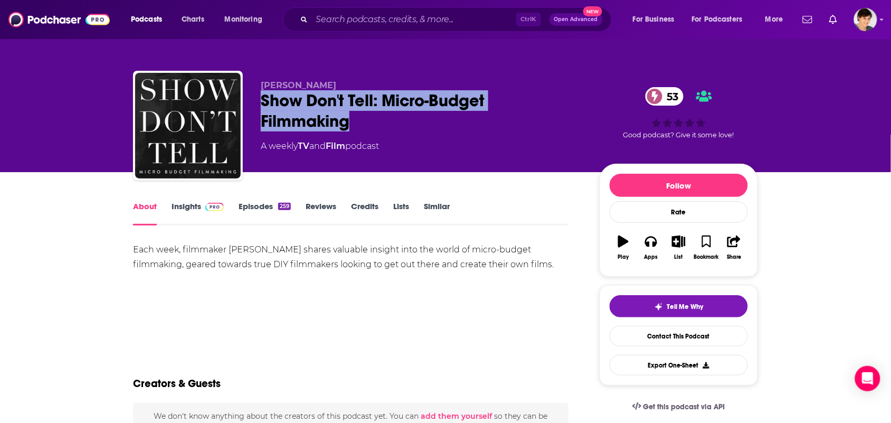
drag, startPoint x: 354, startPoint y: 122, endPoint x: 262, endPoint y: 107, distance: 93.1
click at [262, 107] on div "Show Don't Tell: Micro-Budget Filmmaking 53" at bounding box center [422, 110] width 322 height 41
copy h1 "Show Don't Tell: Micro-Budget Filmmaking"
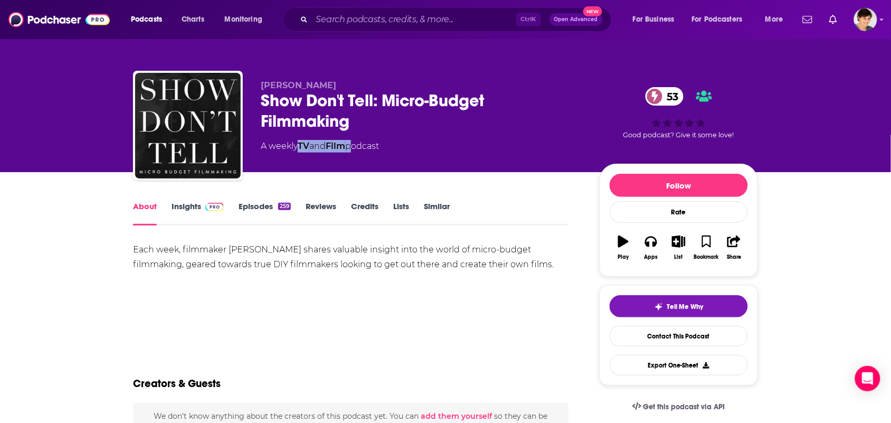
drag, startPoint x: 353, startPoint y: 149, endPoint x: 301, endPoint y: 154, distance: 51.4
click at [301, 154] on div "Noam Kroll Show Don't Tell: Micro-Budget Filmmaking 53 A weekly TV and Film pod…" at bounding box center [422, 122] width 322 height 84
copy div "TV and Film"
drag, startPoint x: 310, startPoint y: 86, endPoint x: 256, endPoint y: 61, distance: 59.6
click at [261, 83] on p "Noam Kroll" at bounding box center [422, 85] width 322 height 10
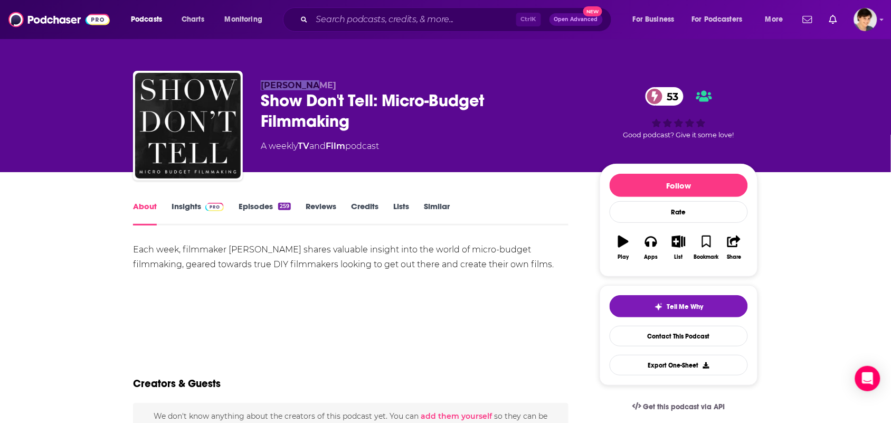
copy span "Noam Kroll"
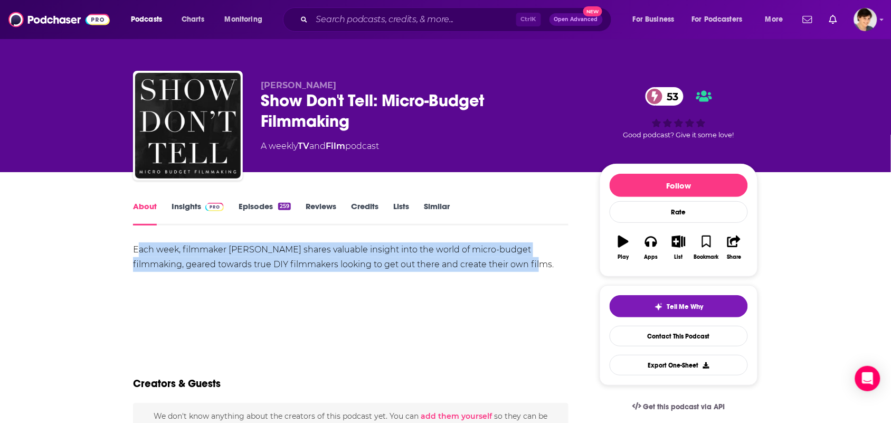
drag, startPoint x: 510, startPoint y: 268, endPoint x: 136, endPoint y: 247, distance: 374.4
click at [136, 247] on div "Each week, filmmaker Noam Kroll shares valuable insight into the world of micro…" at bounding box center [351, 257] width 436 height 30
click at [137, 255] on div "Each week, filmmaker Noam Kroll shares valuable insight into the world of micro…" at bounding box center [351, 257] width 436 height 30
drag, startPoint x: 136, startPoint y: 248, endPoint x: 523, endPoint y: 292, distance: 389.4
click at [523, 292] on div "Each week, filmmaker Noam Kroll shares valuable insight into the world of micro…" at bounding box center [351, 279] width 436 height 74
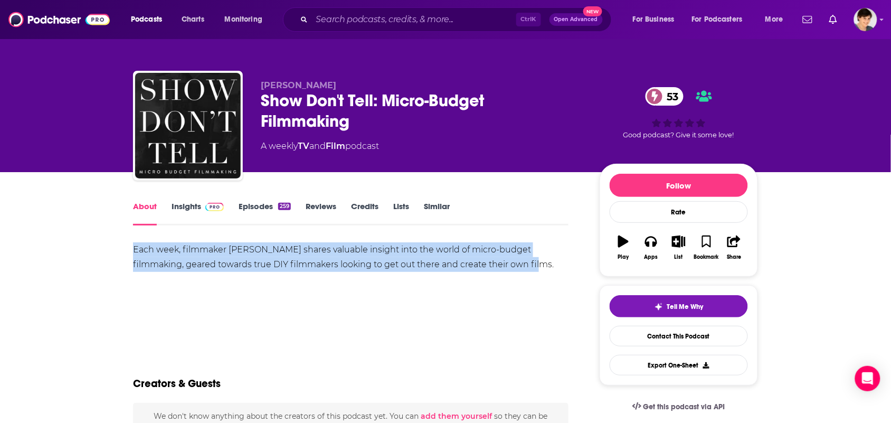
copy div "Each week, filmmaker Noam Kroll shares valuable insight into the world of micro…"
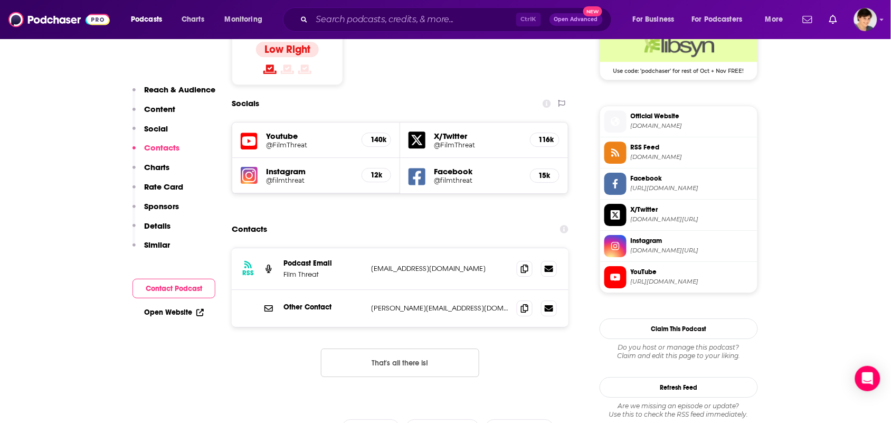
scroll to position [924, 0]
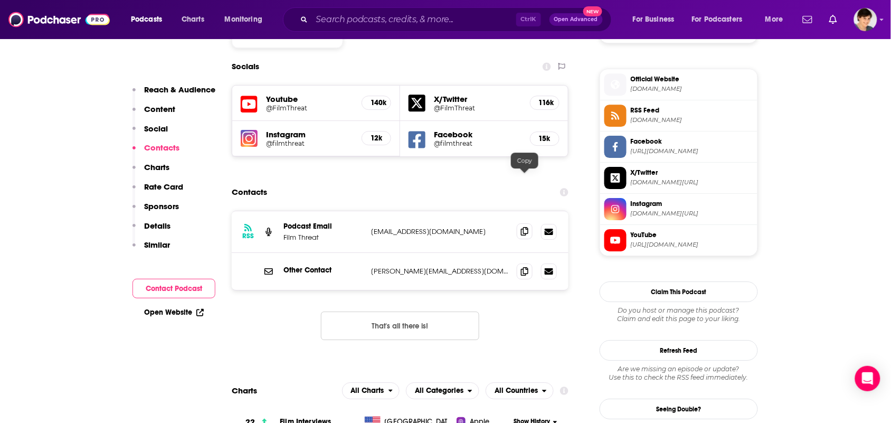
click at [524, 223] on span at bounding box center [525, 231] width 16 height 16
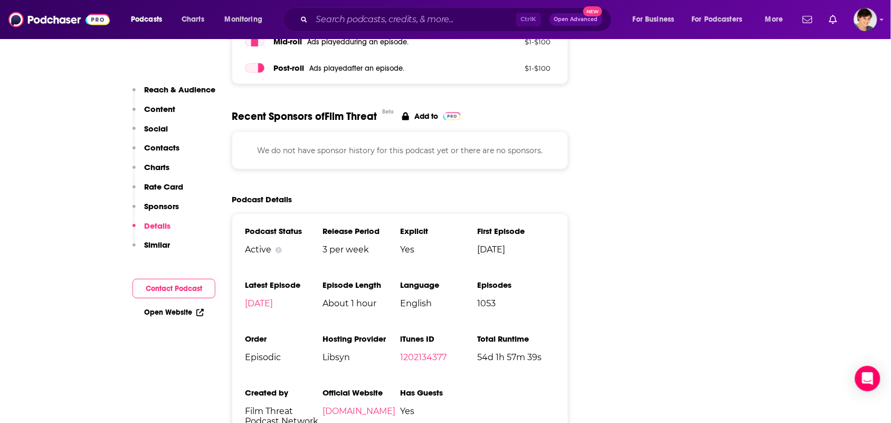
scroll to position [1452, 0]
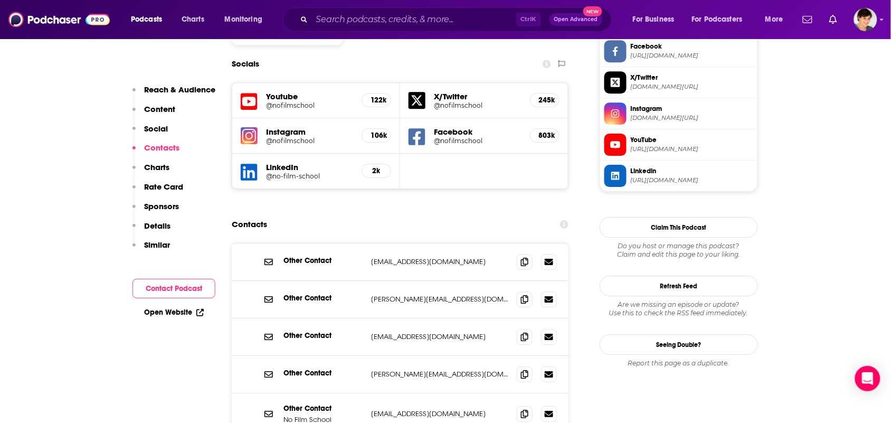
scroll to position [924, 0]
click at [528, 242] on div "Other Contact editor@nofilmschool.com editor@nofilmschool.com" at bounding box center [400, 260] width 337 height 37
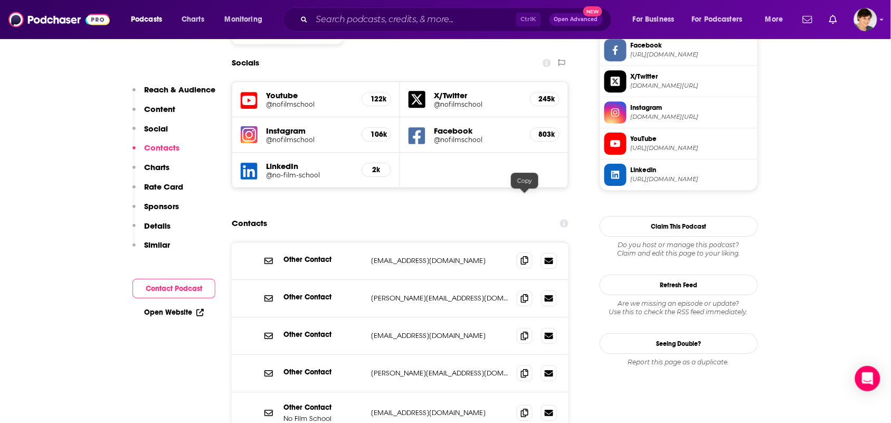
click at [523, 256] on icon at bounding box center [524, 260] width 7 height 8
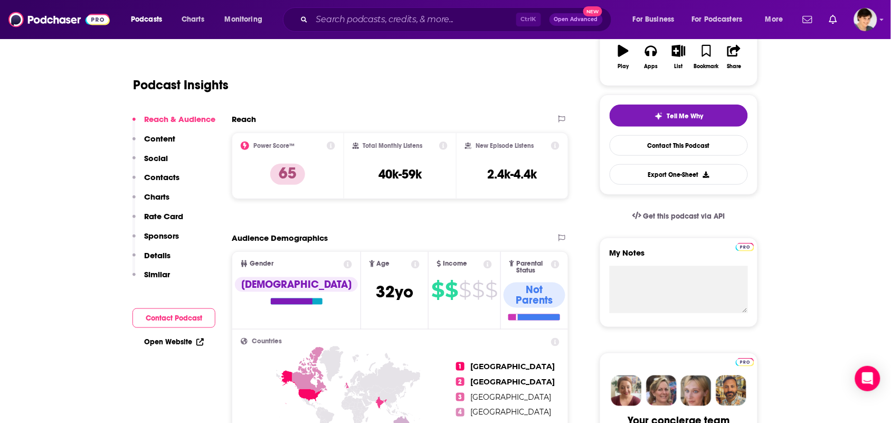
scroll to position [0, 0]
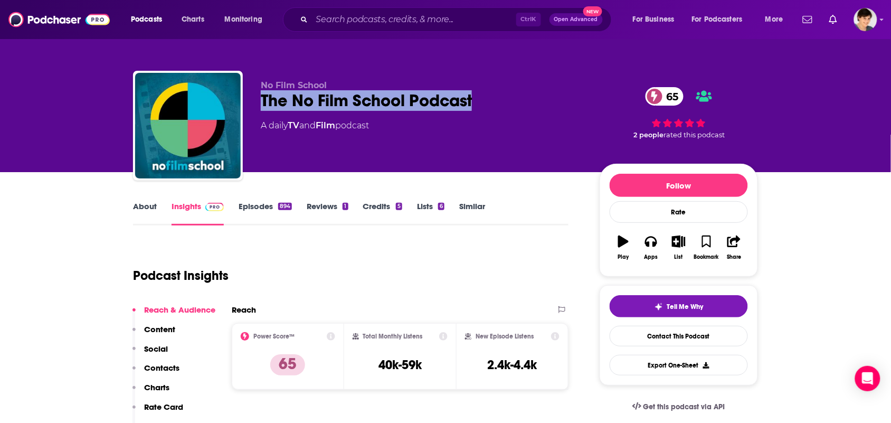
drag, startPoint x: 492, startPoint y: 98, endPoint x: 259, endPoint y: 56, distance: 236.6
click at [248, 98] on div "No Film School The No Film School Podcast 65 A daily TV and Film podcast 65 2 p…" at bounding box center [445, 128] width 625 height 114
copy h2 "The No Film School Podcast"
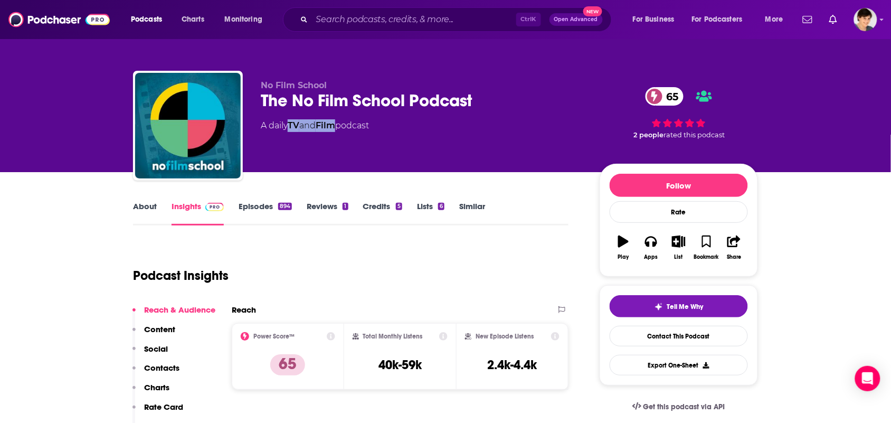
drag, startPoint x: 341, startPoint y: 135, endPoint x: 290, endPoint y: 130, distance: 50.9
click at [290, 130] on div "No Film School The No Film School Podcast 65 A daily TV and Film podcast" at bounding box center [422, 122] width 322 height 84
copy div "TV and Film"
click at [152, 214] on link "About" at bounding box center [145, 213] width 24 height 24
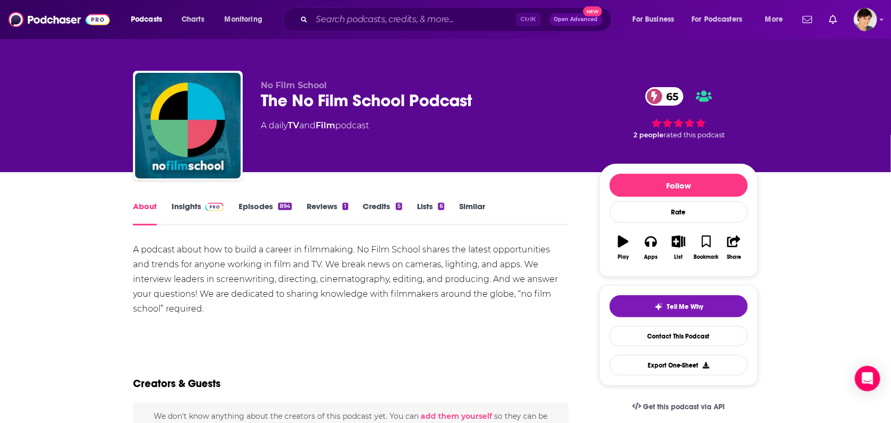
scroll to position [132, 0]
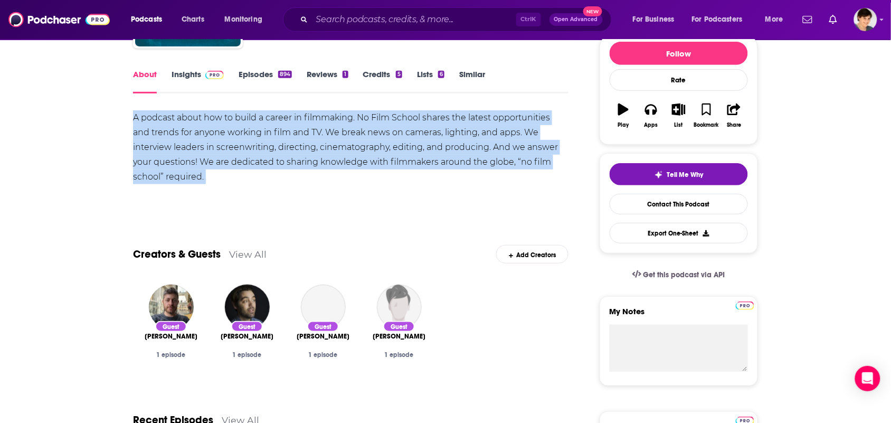
drag, startPoint x: 205, startPoint y: 187, endPoint x: 89, endPoint y: 116, distance: 136.3
copy div "A podcast about how to build a career in filmmaking. No Film School shares the …"
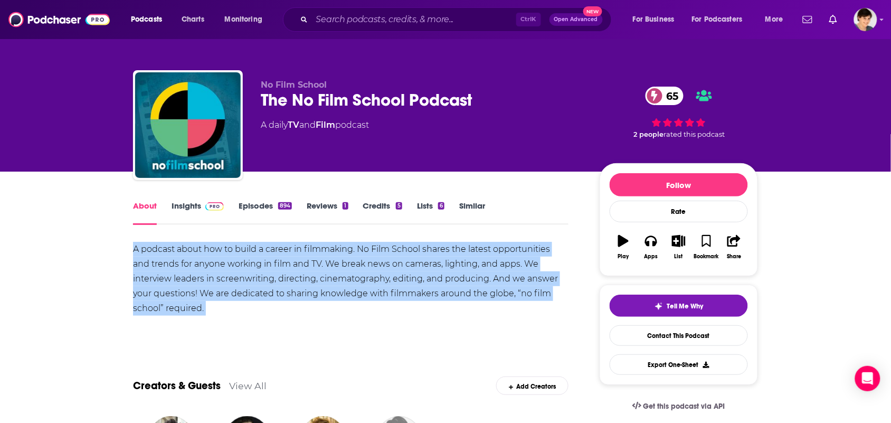
scroll to position [0, 0]
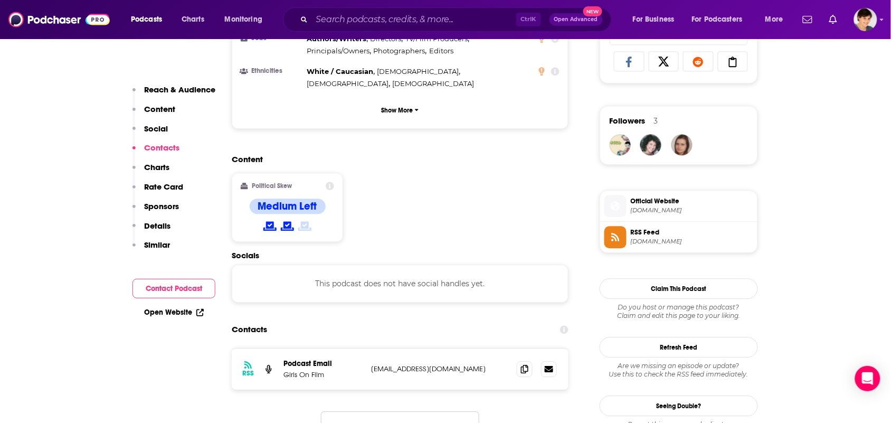
scroll to position [858, 0]
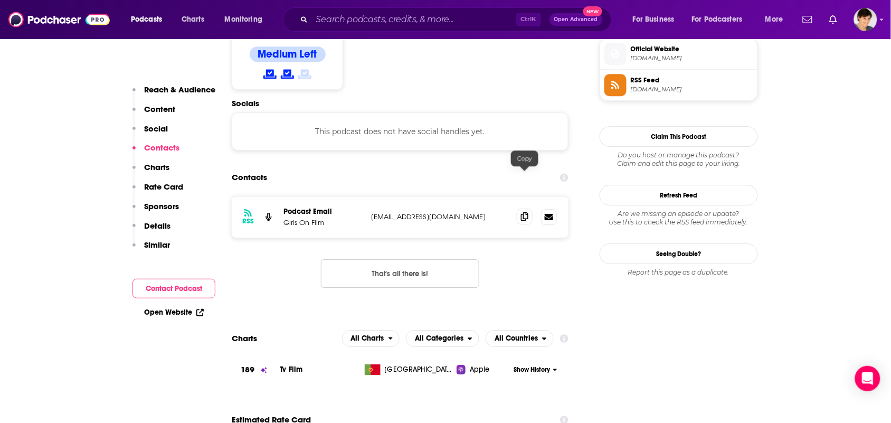
click at [523, 212] on icon at bounding box center [524, 216] width 7 height 8
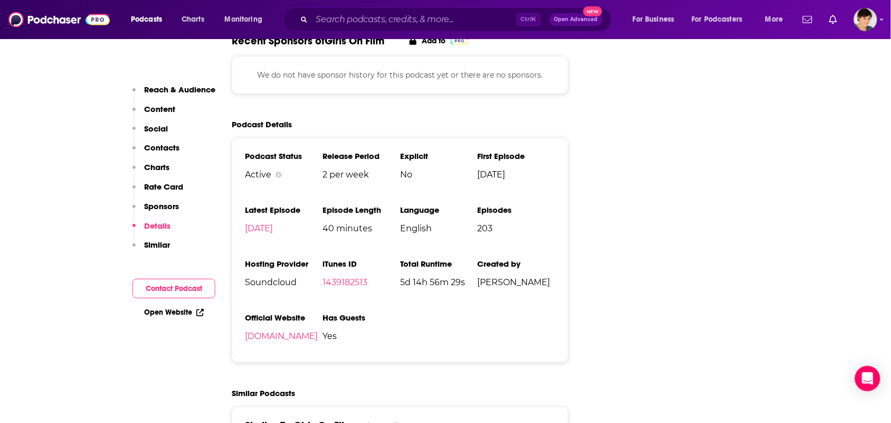
scroll to position [1386, 0]
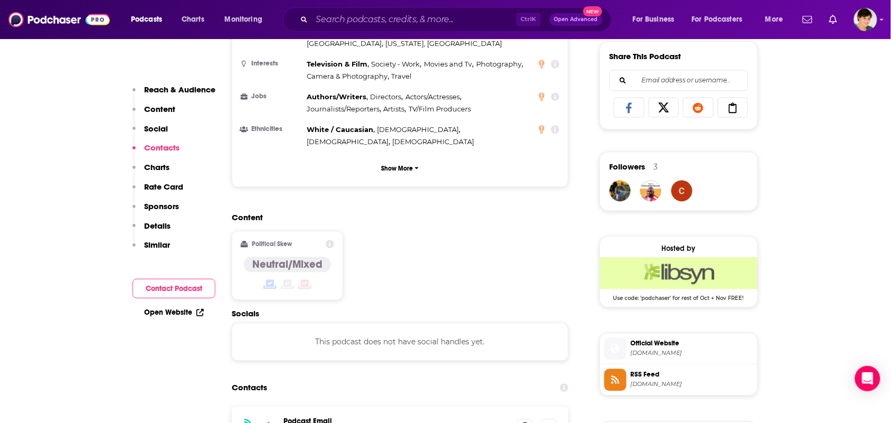
scroll to position [792, 0]
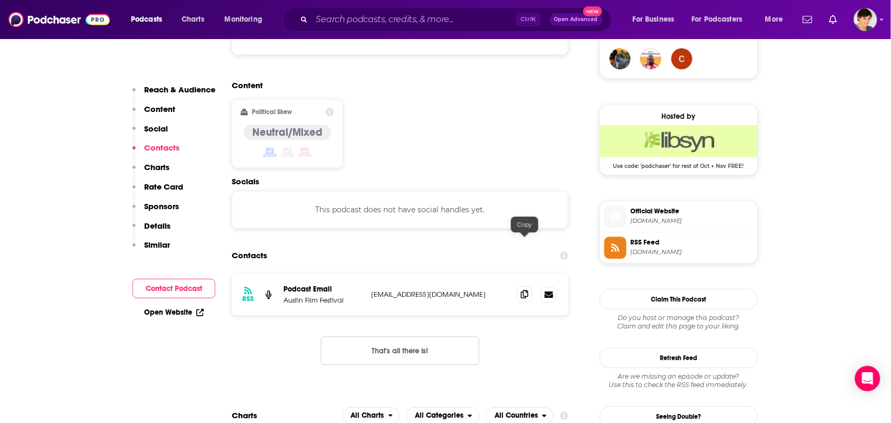
click at [525, 290] on icon at bounding box center [524, 294] width 7 height 8
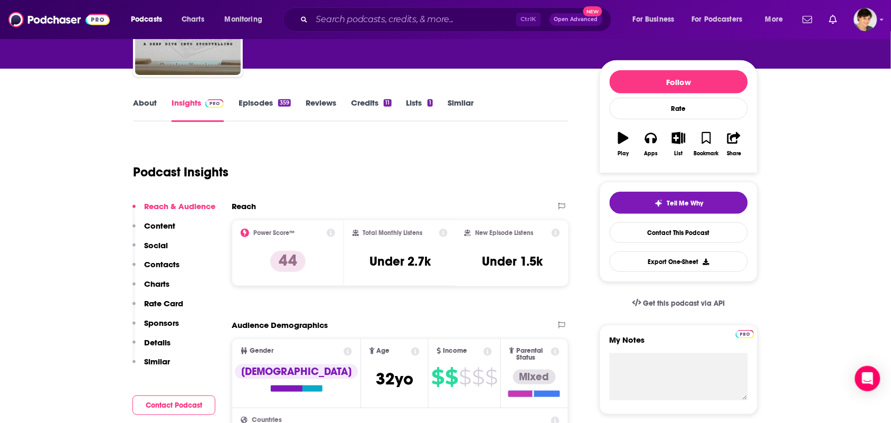
scroll to position [0, 0]
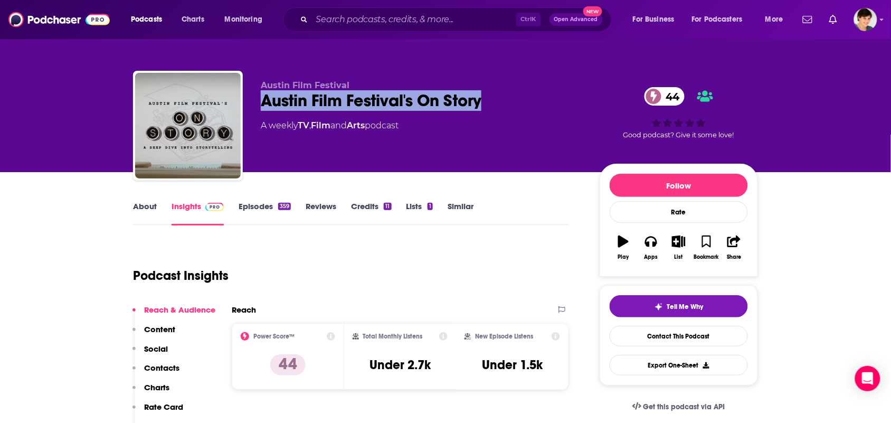
drag, startPoint x: 492, startPoint y: 111, endPoint x: 259, endPoint y: 106, distance: 232.3
click at [259, 106] on div "Austin Film Festival Austin Film Festival's On Story 44 A weekly TV , Film and …" at bounding box center [445, 128] width 625 height 114
copy h2 "Austin Film Festival's On Story"
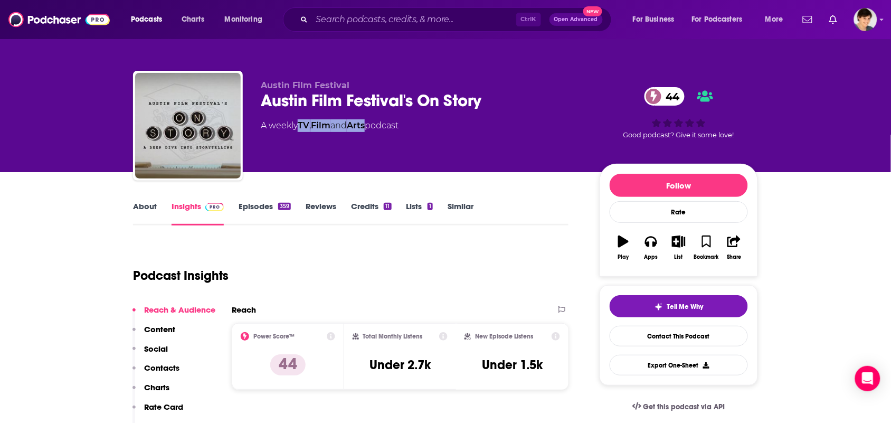
drag, startPoint x: 372, startPoint y: 136, endPoint x: 303, endPoint y: 94, distance: 81.2
click at [301, 136] on div "Austin Film Festival Austin Film Festival's On Story 44 A weekly TV , Film and …" at bounding box center [422, 122] width 322 height 84
copy div "TV , Film and Arts"
click at [134, 204] on link "About" at bounding box center [145, 213] width 24 height 24
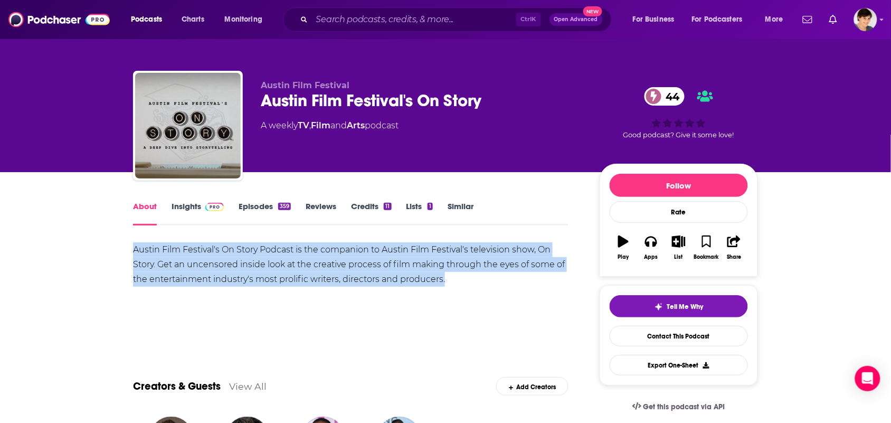
drag, startPoint x: 458, startPoint y: 286, endPoint x: 126, endPoint y: 241, distance: 335.6
copy div "Austin Film Festival's On Story Podcast is the companion to Austin Film Festiva…"
click at [341, 292] on div "Austin Film Festival's On Story Podcast is the companion to Austin Film Festiva…" at bounding box center [351, 279] width 436 height 74
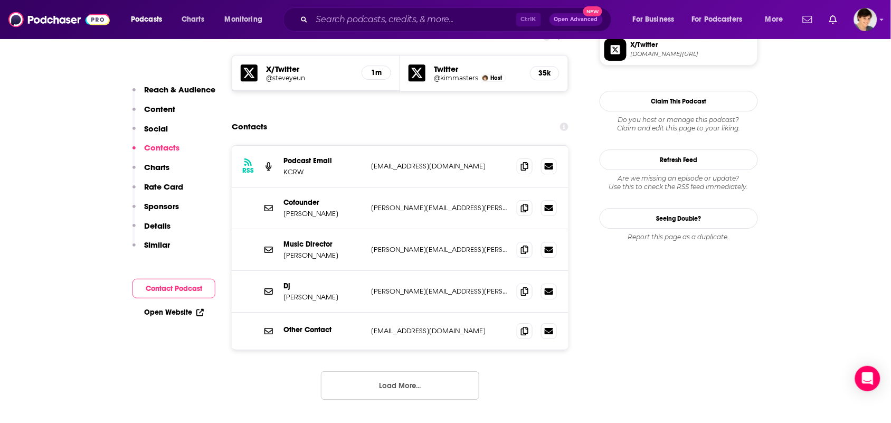
scroll to position [924, 0]
click at [531, 158] on span at bounding box center [525, 166] width 16 height 16
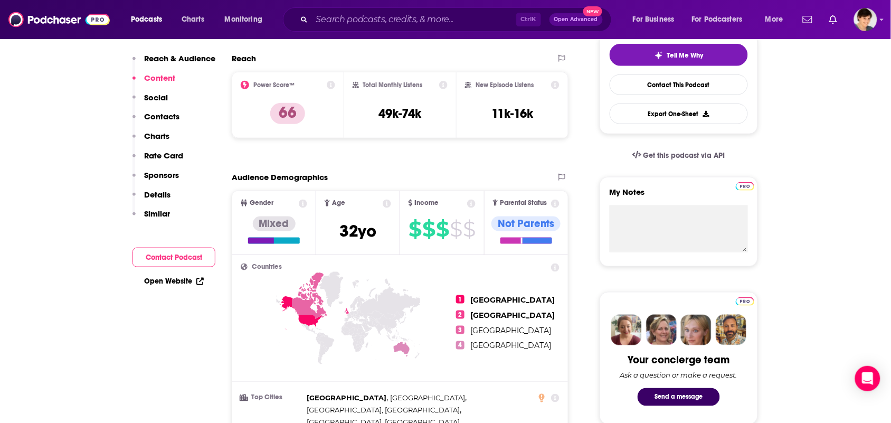
scroll to position [0, 0]
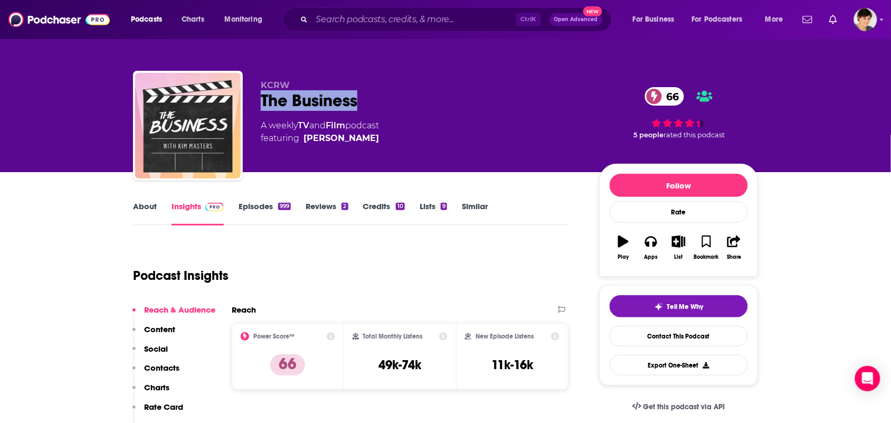
drag, startPoint x: 358, startPoint y: 97, endPoint x: 257, endPoint y: 111, distance: 102.4
click at [257, 111] on div "KCRW The Business 66 A weekly TV and Film podcast featuring [PERSON_NAME] 66 5 …" at bounding box center [445, 128] width 625 height 114
copy h2 "The Business"
drag, startPoint x: 363, startPoint y: 143, endPoint x: 368, endPoint y: 146, distance: 6.2
click at [368, 146] on div "KCRW The Business 66 A weekly TV and Film podcast featuring [PERSON_NAME]" at bounding box center [422, 122] width 322 height 84
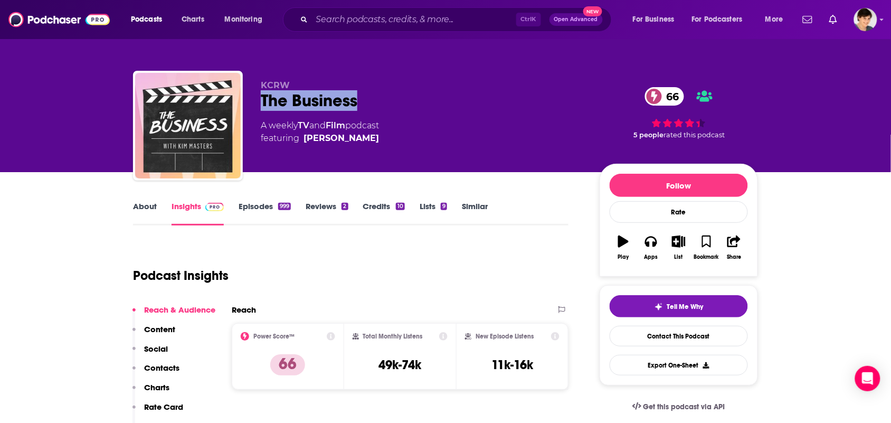
copy span "[PERSON_NAME]"
drag, startPoint x: 352, startPoint y: 125, endPoint x: 299, endPoint y: 119, distance: 53.1
click at [299, 119] on div "A weekly TV and Film podcast featuring [PERSON_NAME]" at bounding box center [320, 131] width 118 height 25
copy div "TV and Film"
click at [150, 212] on link "About" at bounding box center [145, 213] width 24 height 24
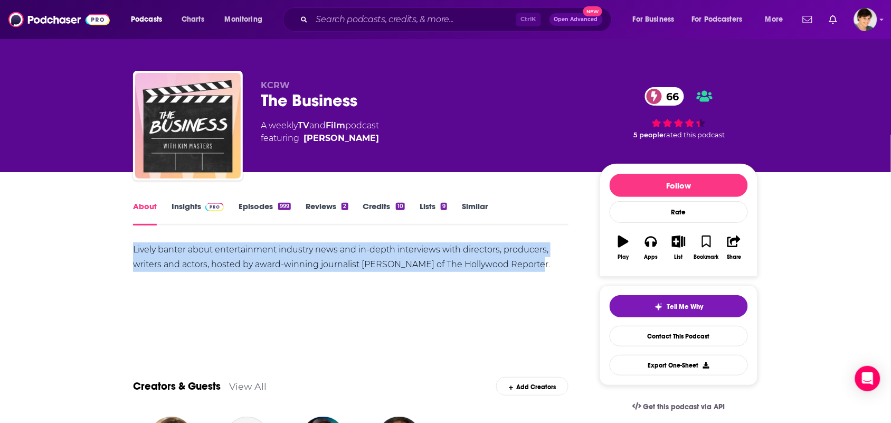
drag, startPoint x: 191, startPoint y: 267, endPoint x: 101, endPoint y: 254, distance: 90.6
copy div "Lively banter about entertainment industry news and in-depth interviews with di…"
